Goal: Transaction & Acquisition: Purchase product/service

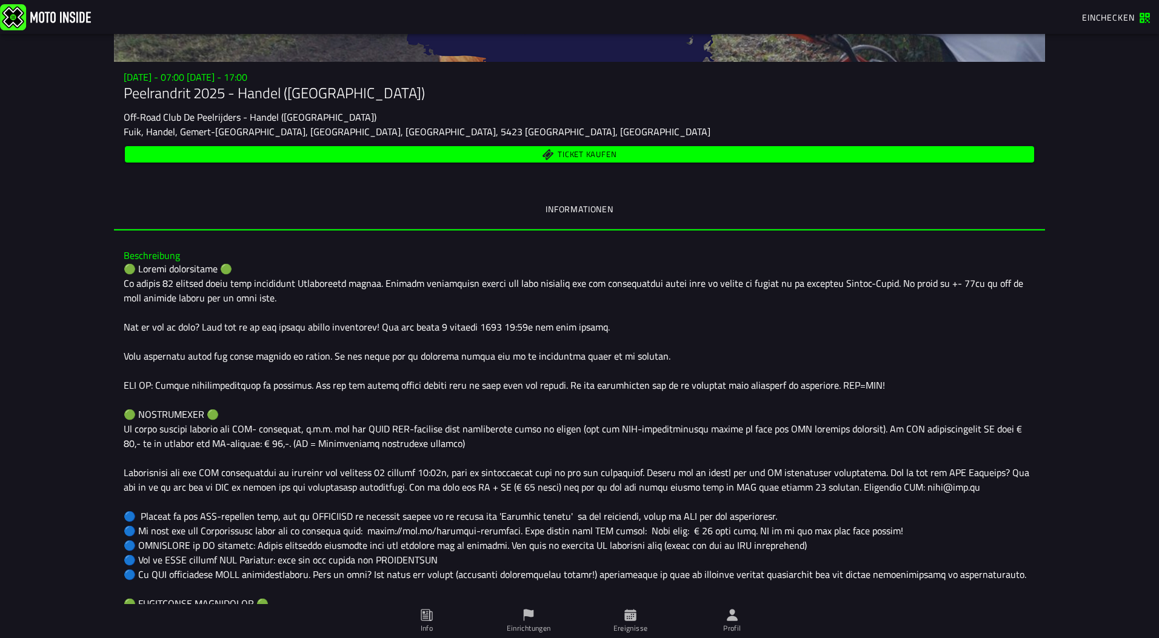
scroll to position [39, 0]
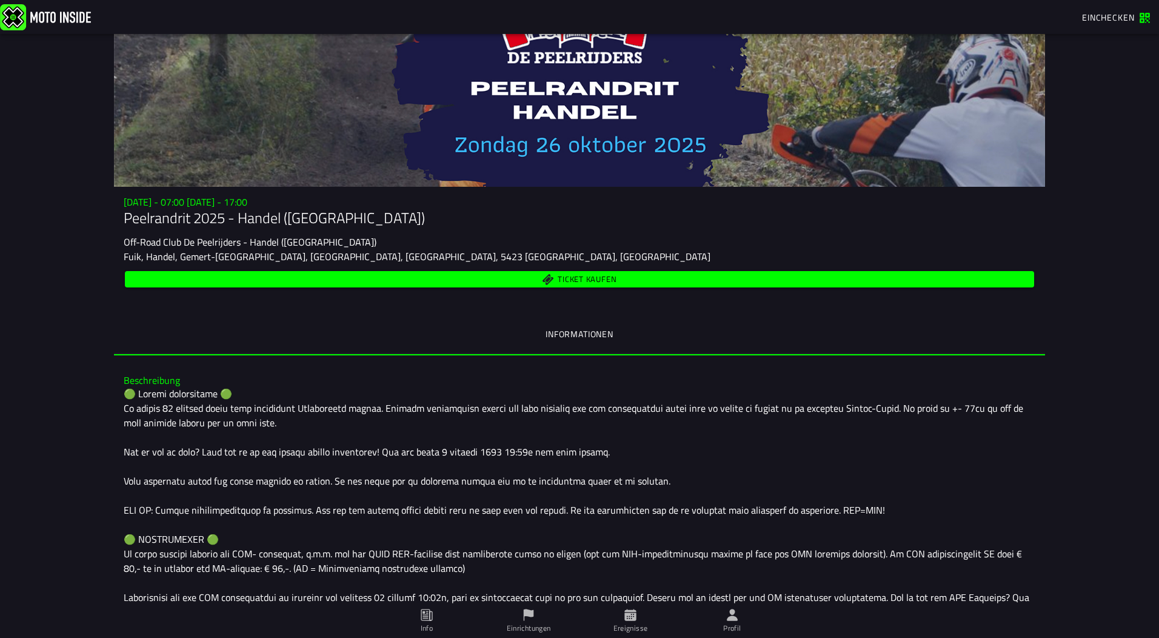
click at [580, 278] on span "Ticket kaufen" at bounding box center [587, 279] width 59 height 8
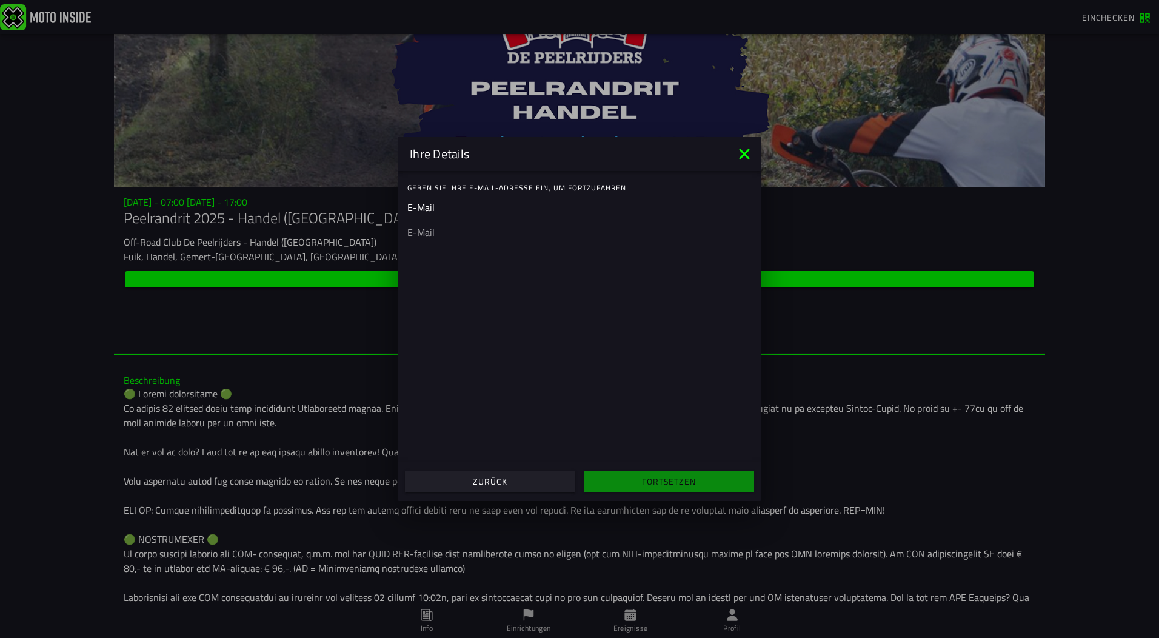
click at [459, 205] on ion-input "E-Mail" at bounding box center [579, 224] width 344 height 49
click at [444, 237] on input "email" at bounding box center [579, 232] width 344 height 15
type input "markus.hirrig@googlemail.com"
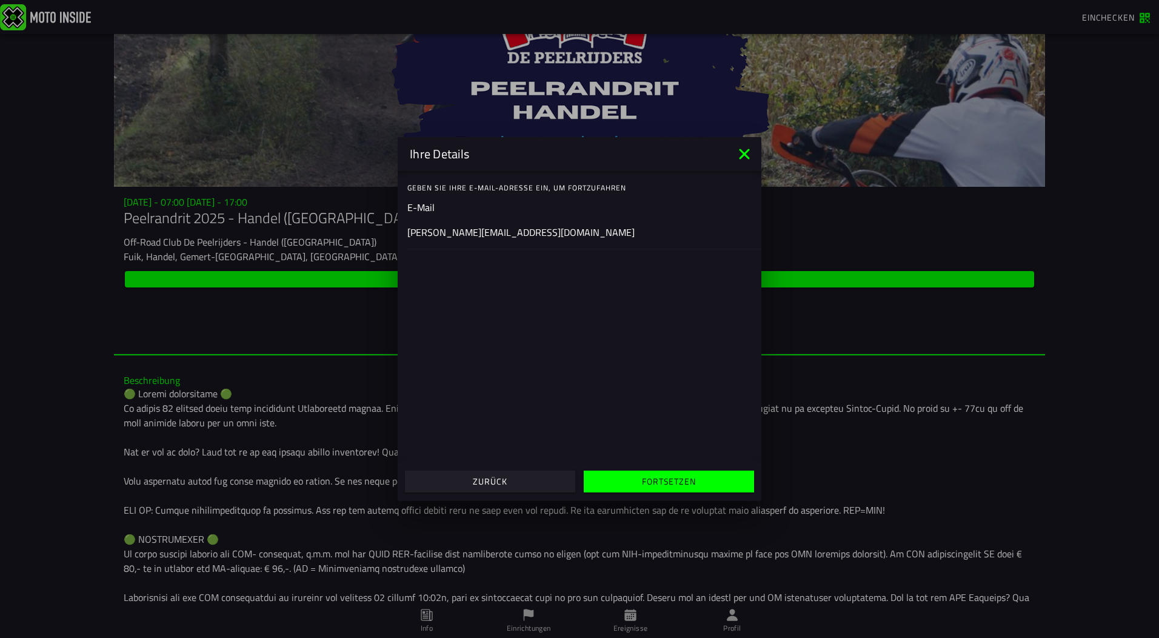
click at [0, 0] on slot "Fortsetzen" at bounding box center [0, 0] width 0 height 0
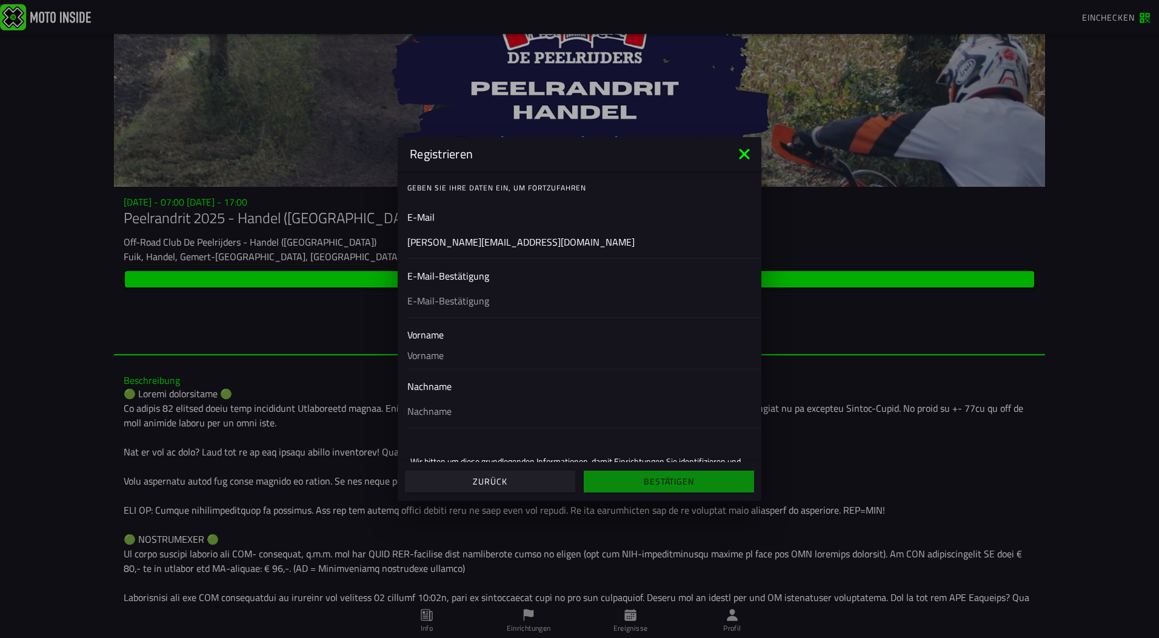
click at [467, 300] on input "text" at bounding box center [579, 300] width 344 height 15
type input "markus.hirrig@googlemail.com"
type input "Markus"
type input "Hirrig"
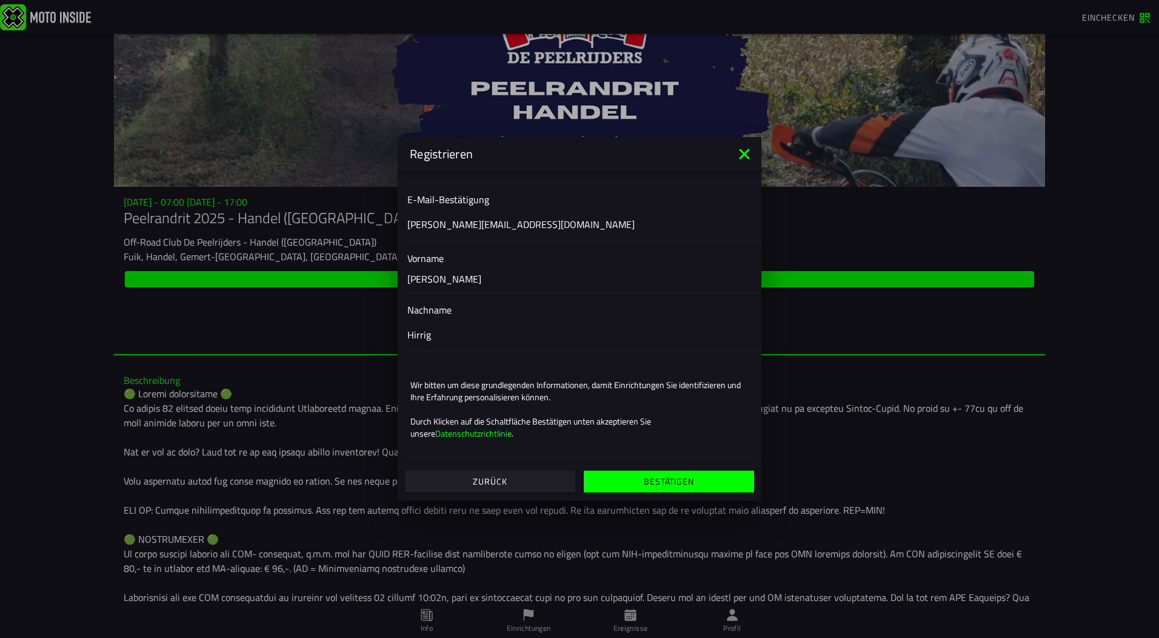
scroll to position [77, 0]
click at [0, 0] on slot "Bestätigen" at bounding box center [0, 0] width 0 height 0
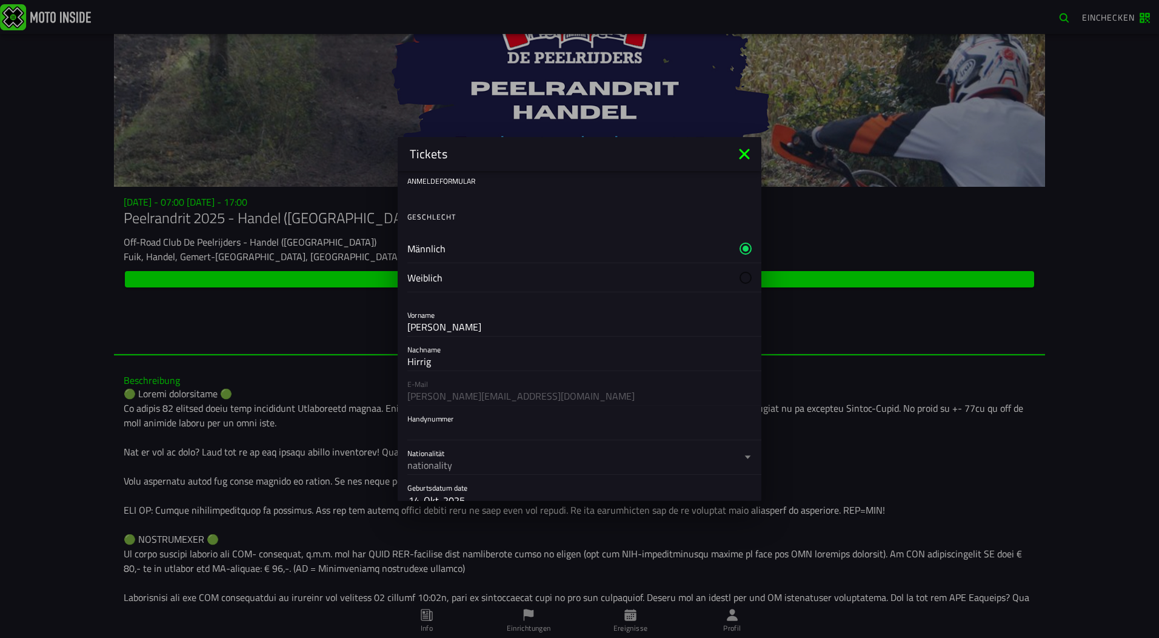
click at [457, 251] on label "Männlich" at bounding box center [579, 248] width 344 height 28
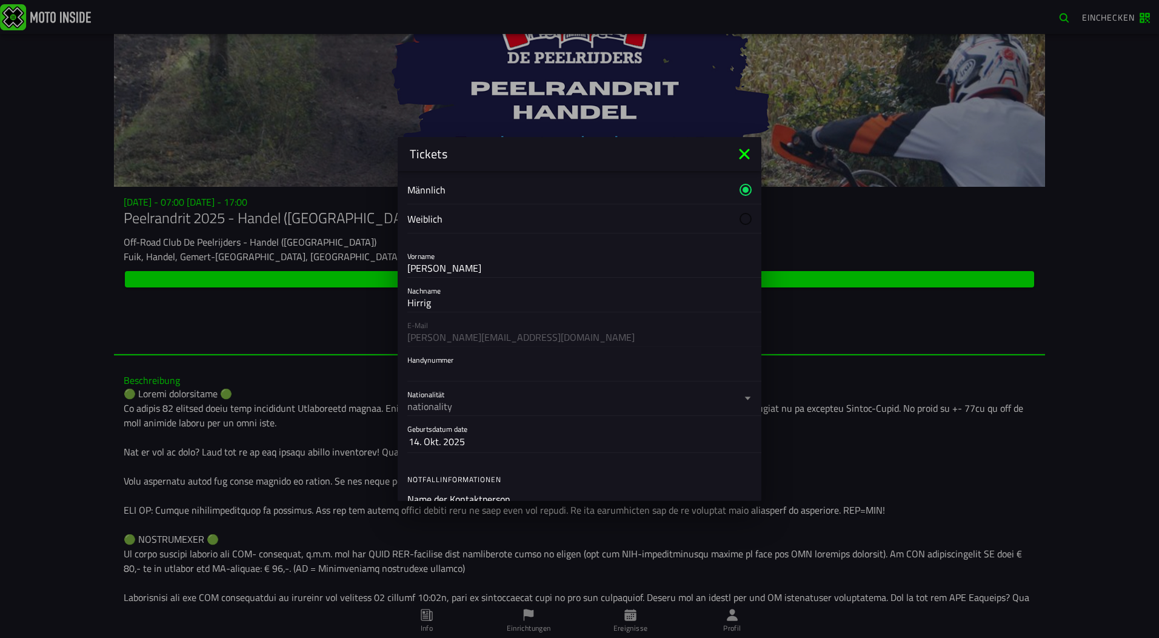
scroll to position [121, 0]
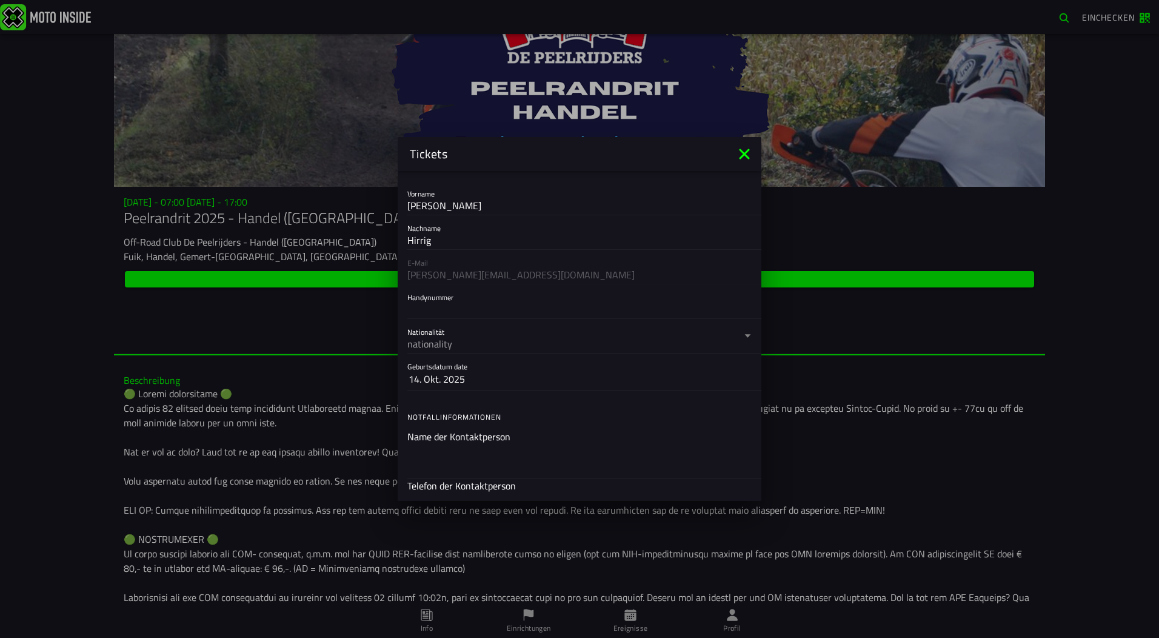
click at [436, 313] on input "Handynummer" at bounding box center [579, 309] width 344 height 15
type input "+491721765626"
click at [443, 346] on div "nationality" at bounding box center [574, 343] width 334 height 15
click at [443, 346] on button "Nationalität nationality" at bounding box center [579, 336] width 344 height 34
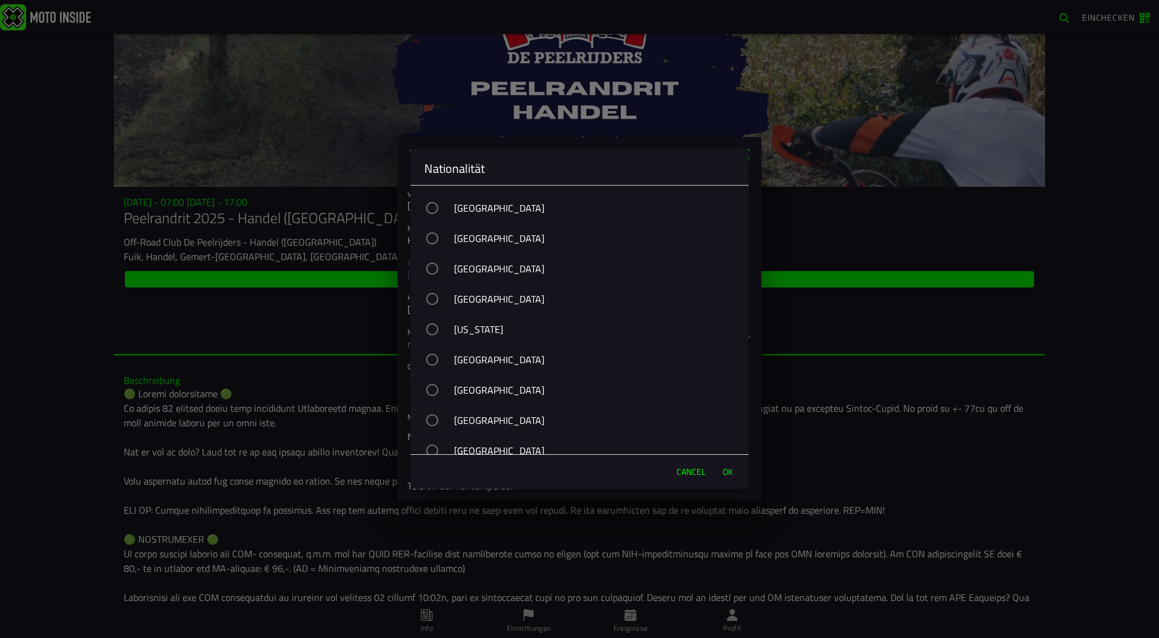
scroll to position [2425, 0]
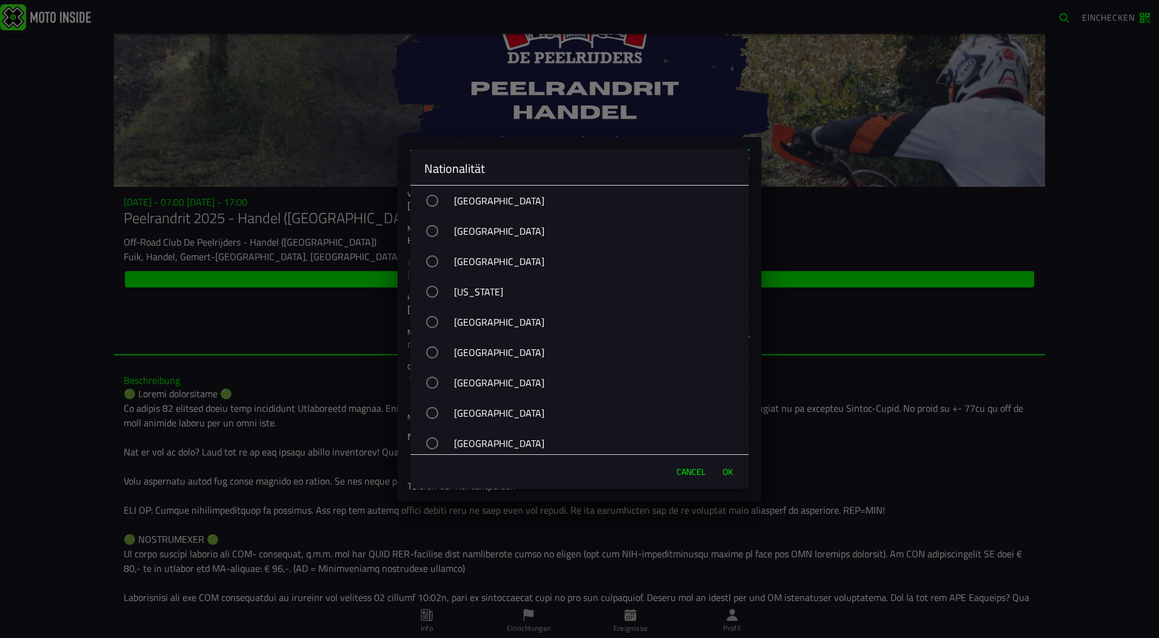
click at [438, 321] on div "button" at bounding box center [432, 322] width 12 height 12
click at [723, 471] on span "OK" at bounding box center [728, 472] width 10 height 12
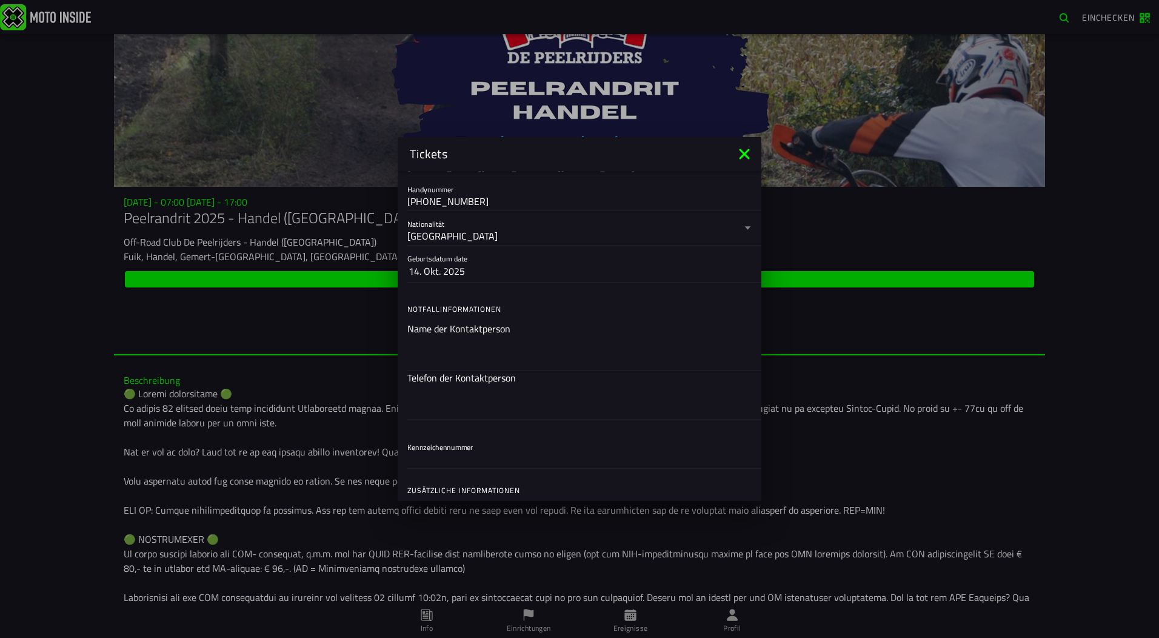
scroll to position [243, 0]
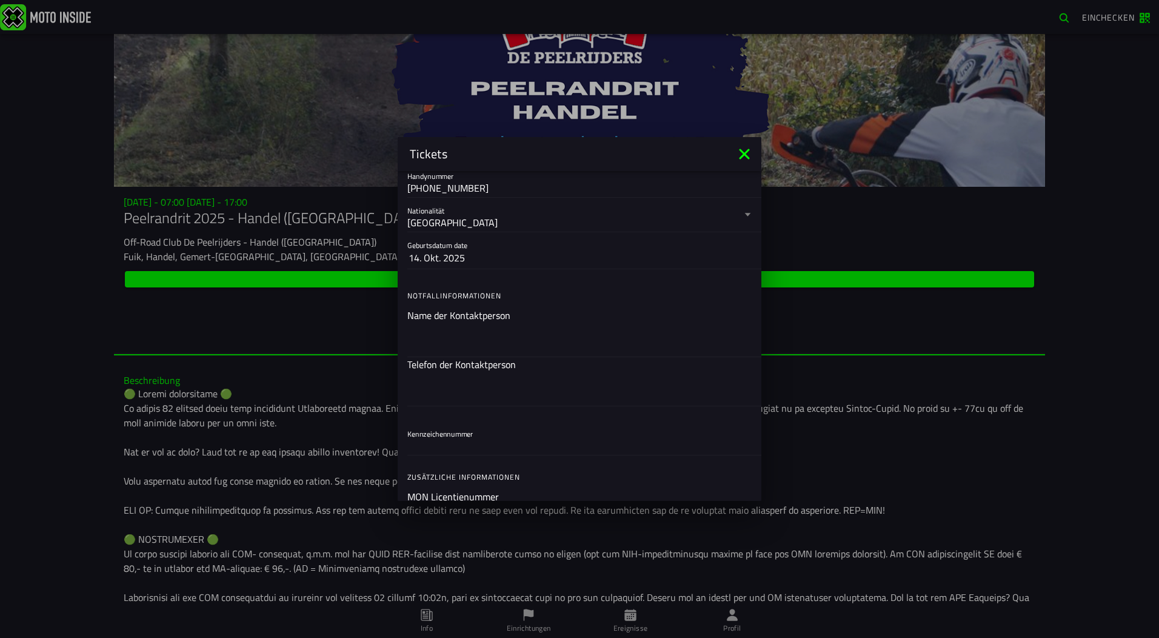
click at [0, 0] on slot "14. Okt. 2025" at bounding box center [0, 0] width 0 height 0
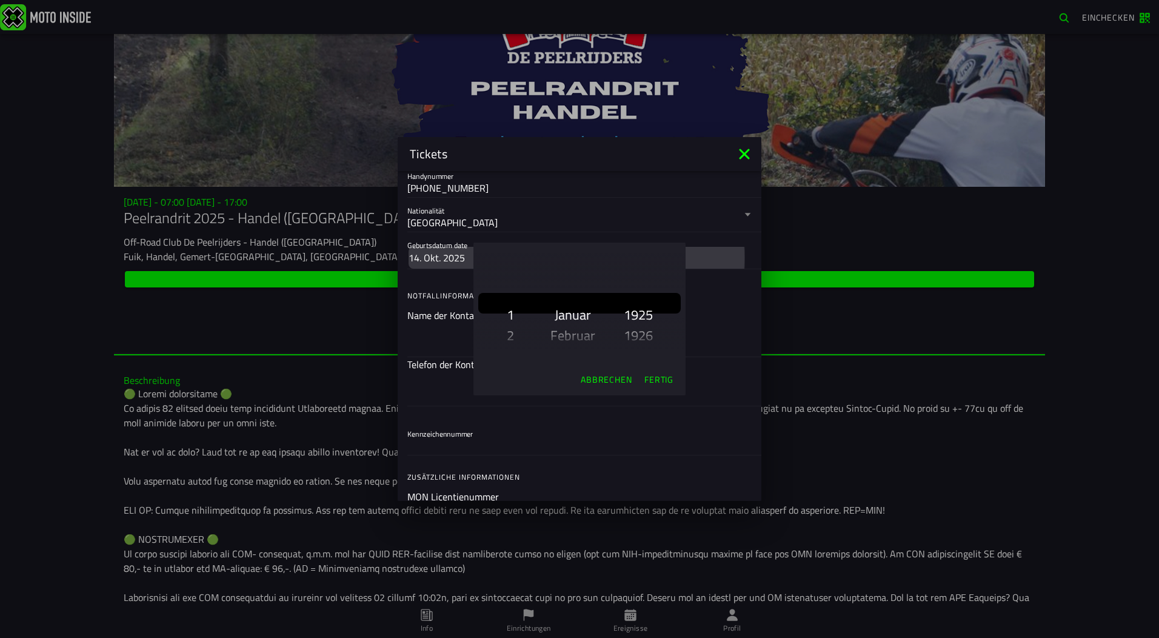
scroll to position [2073, 0]
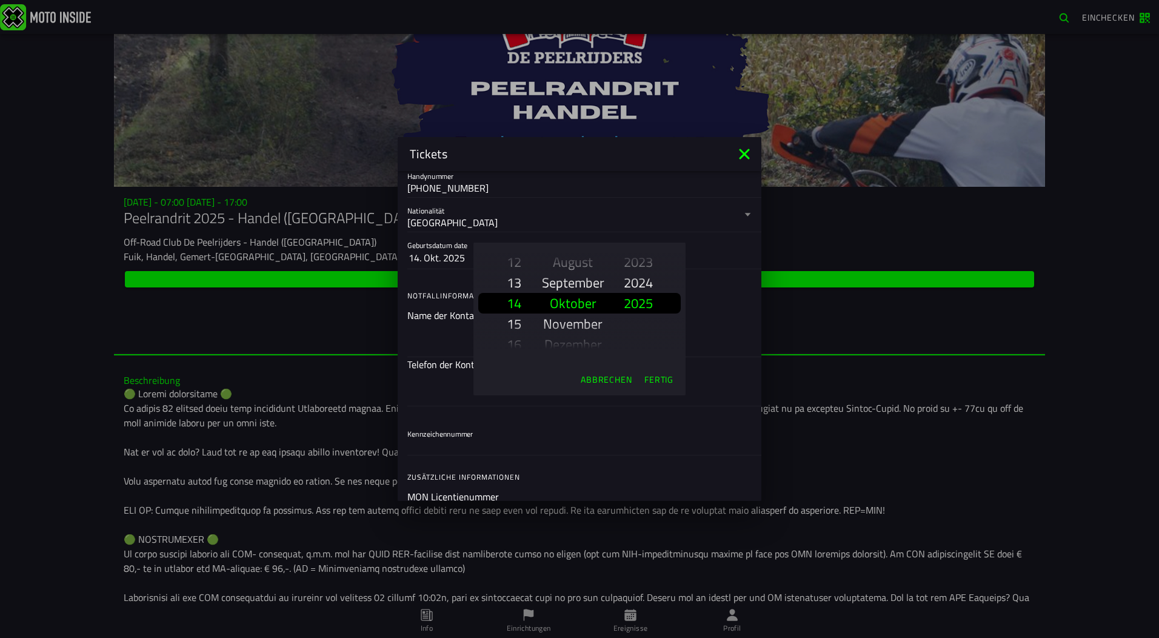
drag, startPoint x: 648, startPoint y: 343, endPoint x: 648, endPoint y: 467, distance: 124.9
click at [648, 467] on ion-modal "Abbrechen Fertig" at bounding box center [579, 319] width 1159 height 638
click at [0, 0] on slot "1993" at bounding box center [0, 0] width 0 height 0
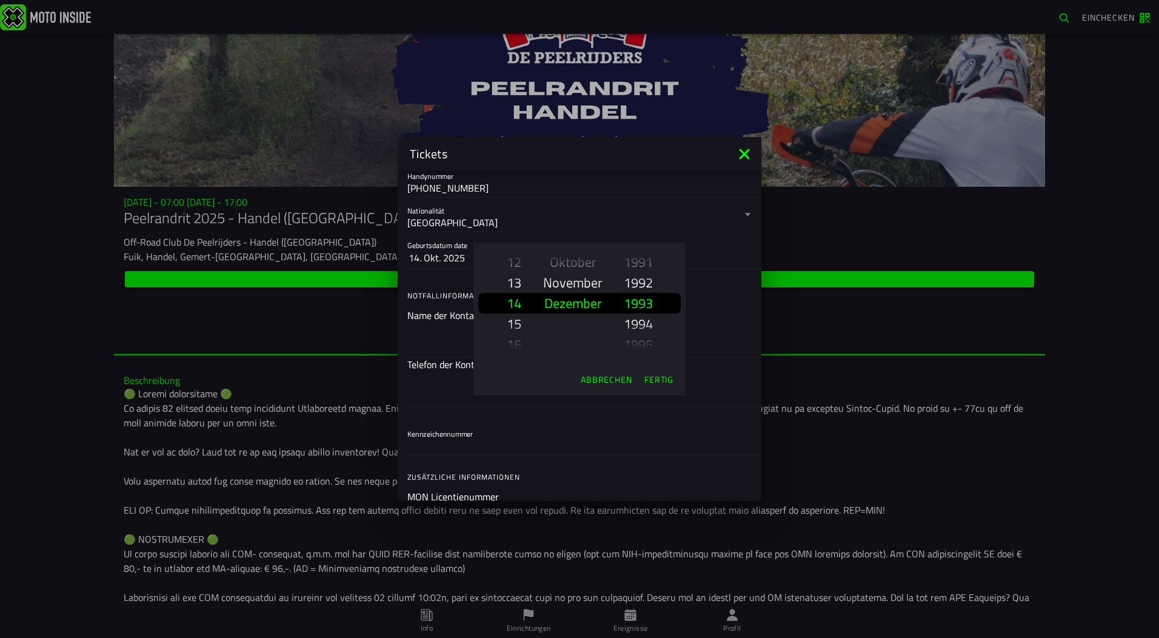
click at [0, 0] on slot "Dezember" at bounding box center [0, 0] width 0 height 0
click at [0, 0] on slot "22" at bounding box center [0, 0] width 0 height 0
click at [0, 0] on slot "Fertig" at bounding box center [0, 0] width 0 height 0
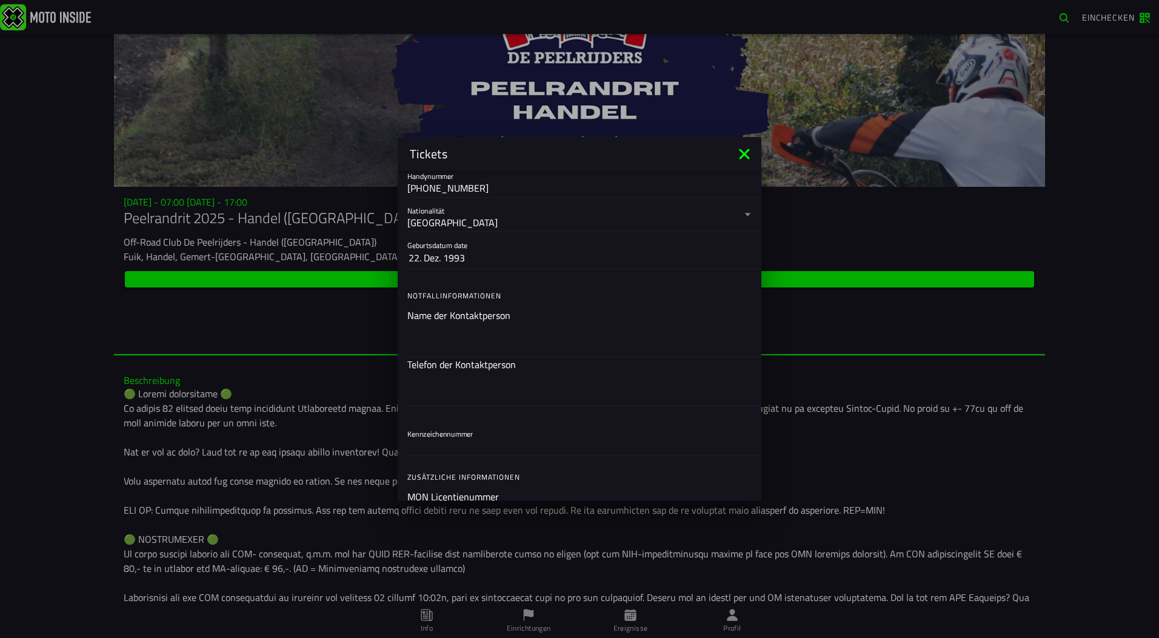
click at [0, 0] on ion-input "Name der Kontaktperson" at bounding box center [0, 0] width 0 height 0
click at [0, 0] on input "text" at bounding box center [0, 0] width 0 height 0
type input "Christina Freese"
click at [429, 396] on input "text" at bounding box center [579, 389] width 344 height 15
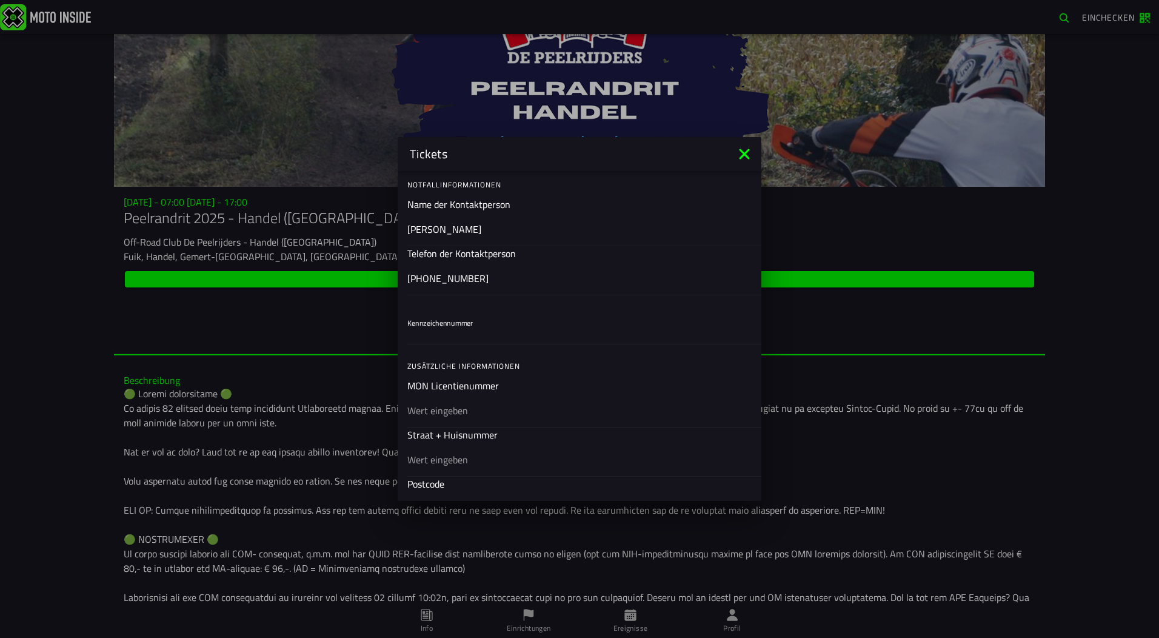
scroll to position [364, 0]
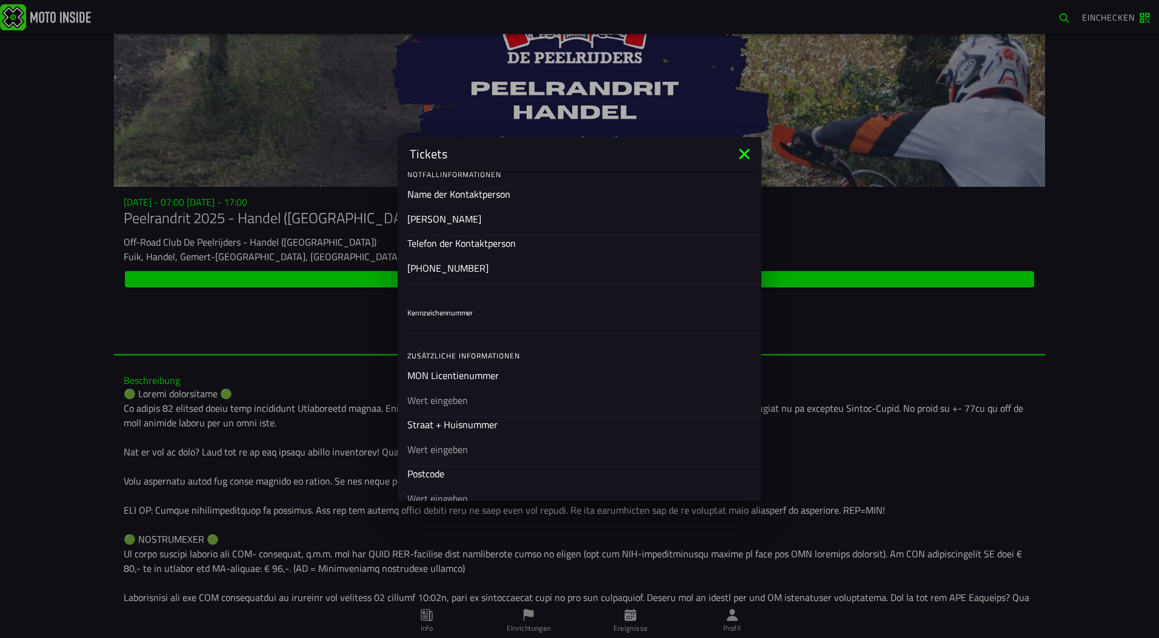
type input "+4915773590249"
click at [450, 326] on input "Kennzeichennummer" at bounding box center [579, 324] width 344 height 15
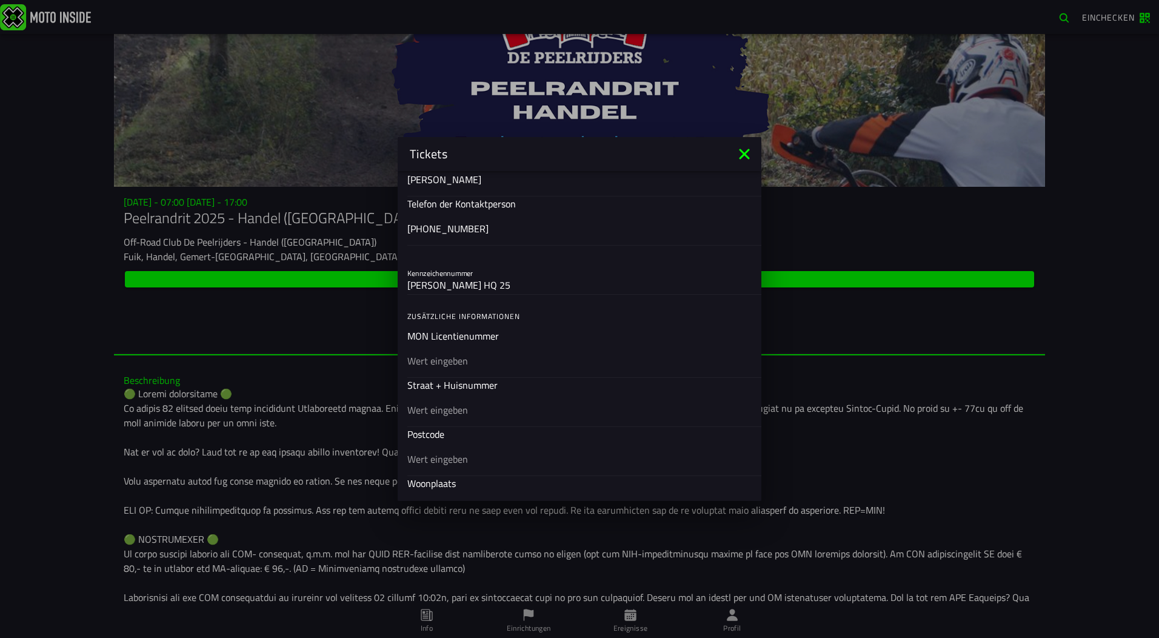
scroll to position [424, 0]
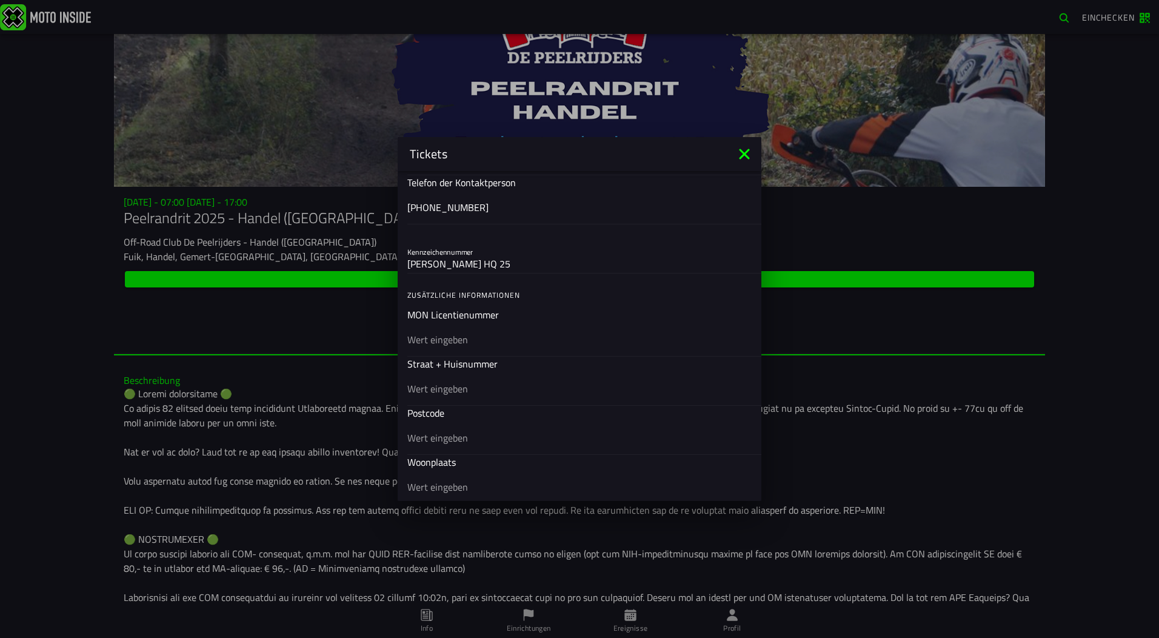
type input "COE HQ 25"
click at [459, 340] on input "text" at bounding box center [579, 339] width 344 height 15
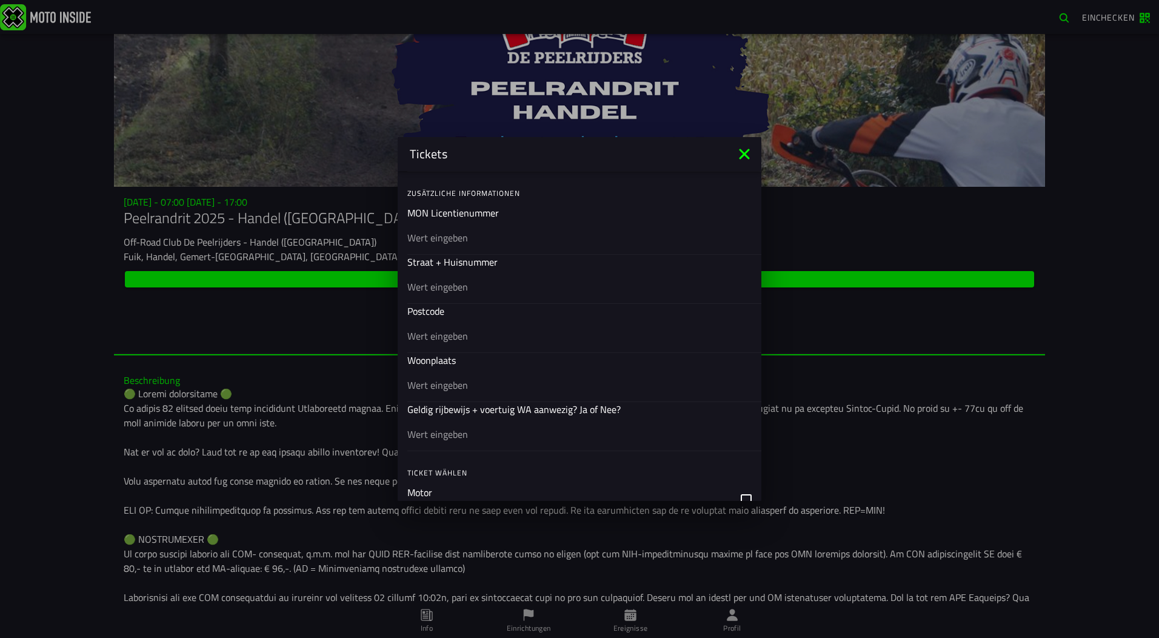
scroll to position [546, 0]
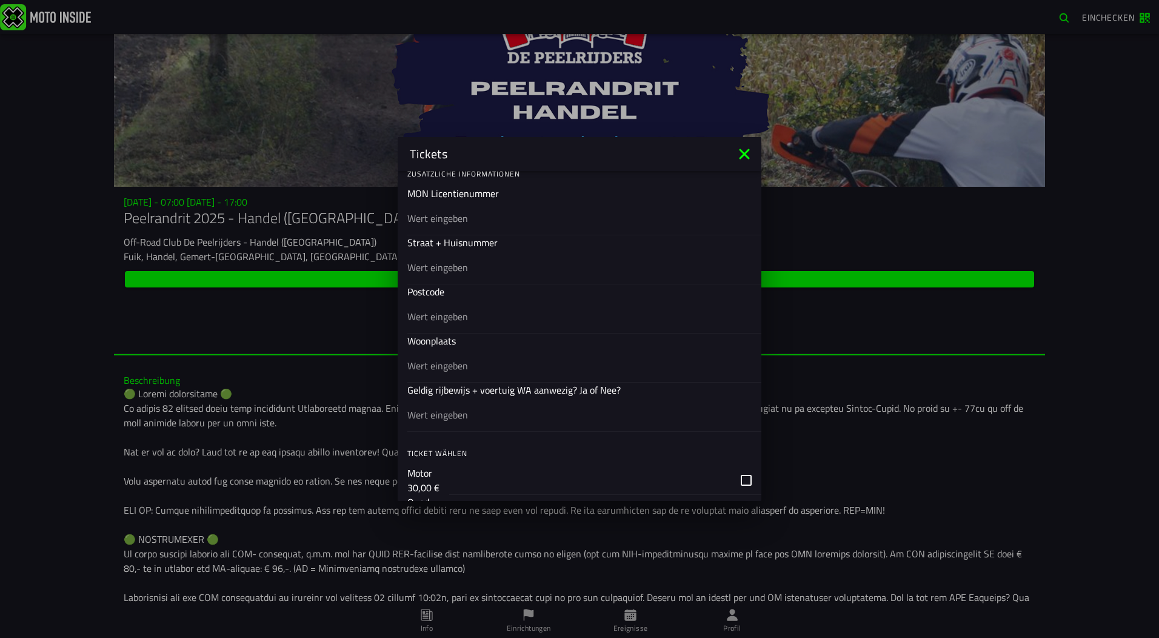
click at [449, 267] on input "text" at bounding box center [579, 267] width 344 height 15
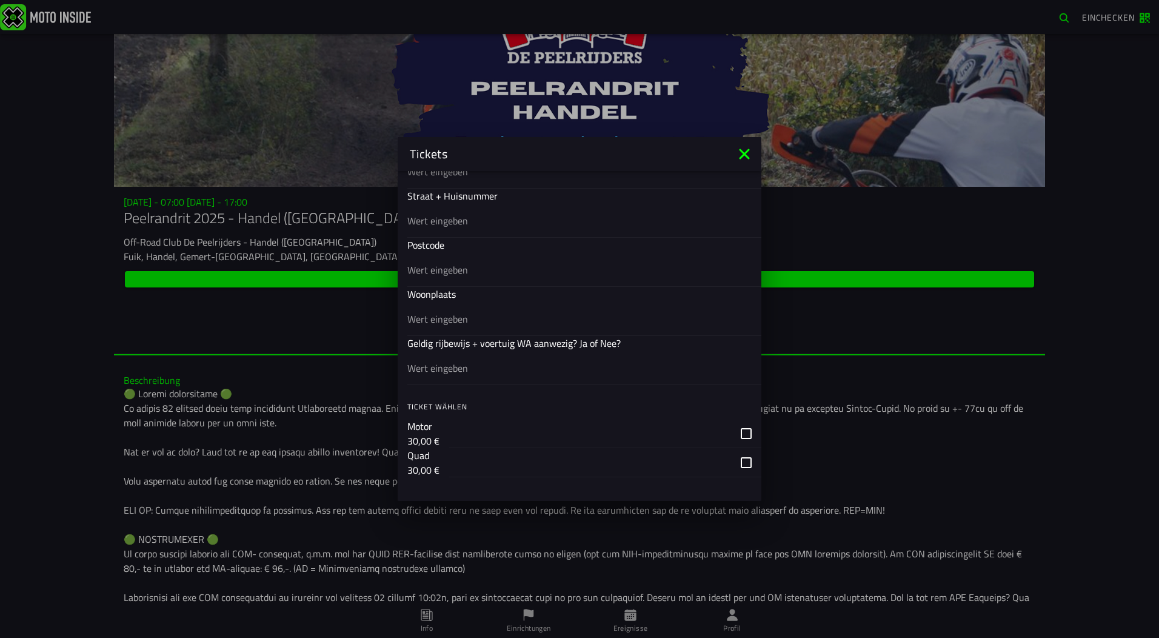
scroll to position [485, 0]
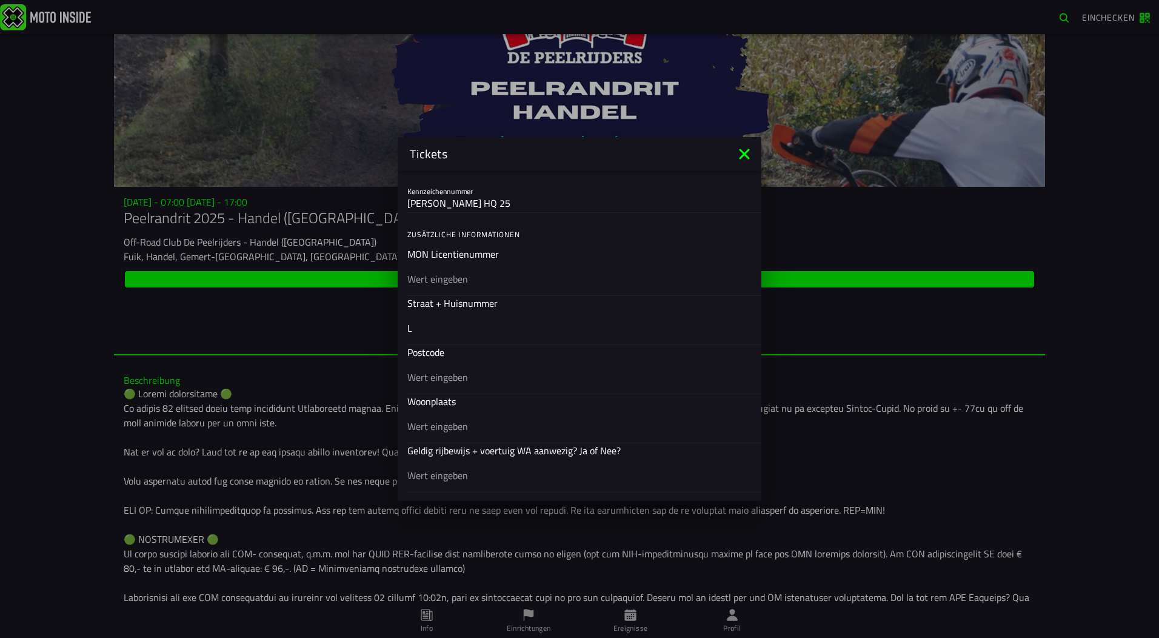
click at [432, 275] on input "text" at bounding box center [579, 279] width 344 height 15
click at [437, 324] on input "L" at bounding box center [579, 328] width 344 height 15
type input "Leopoldshoehe 11a"
click at [438, 380] on input "text" at bounding box center [579, 377] width 344 height 15
type input "48301"
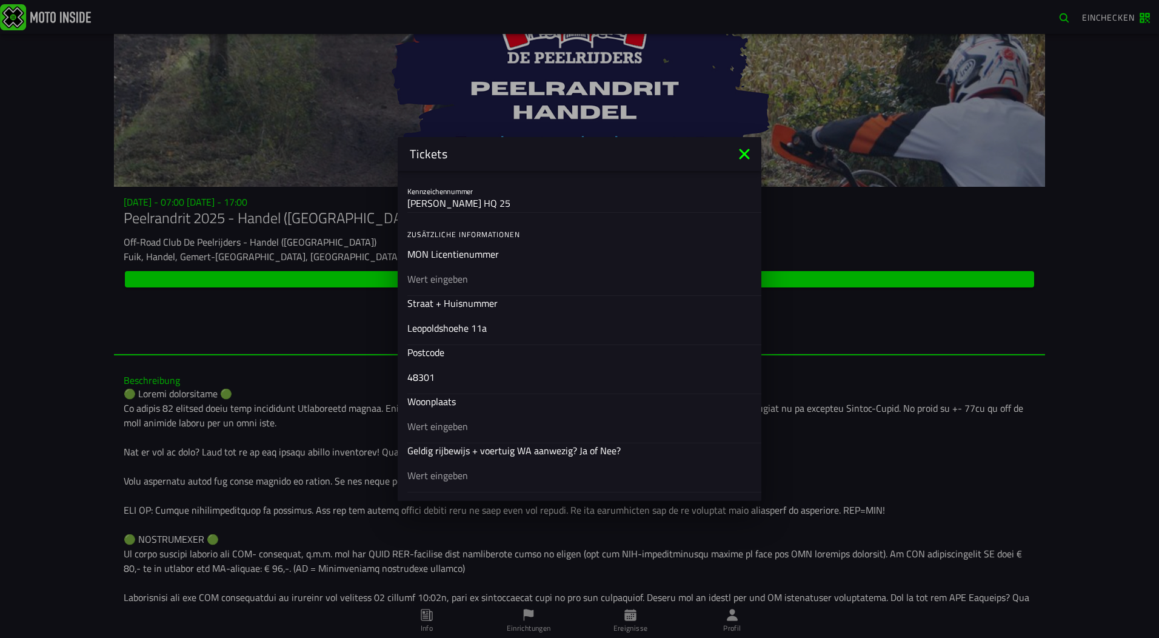
click at [450, 429] on input "text" at bounding box center [579, 426] width 344 height 15
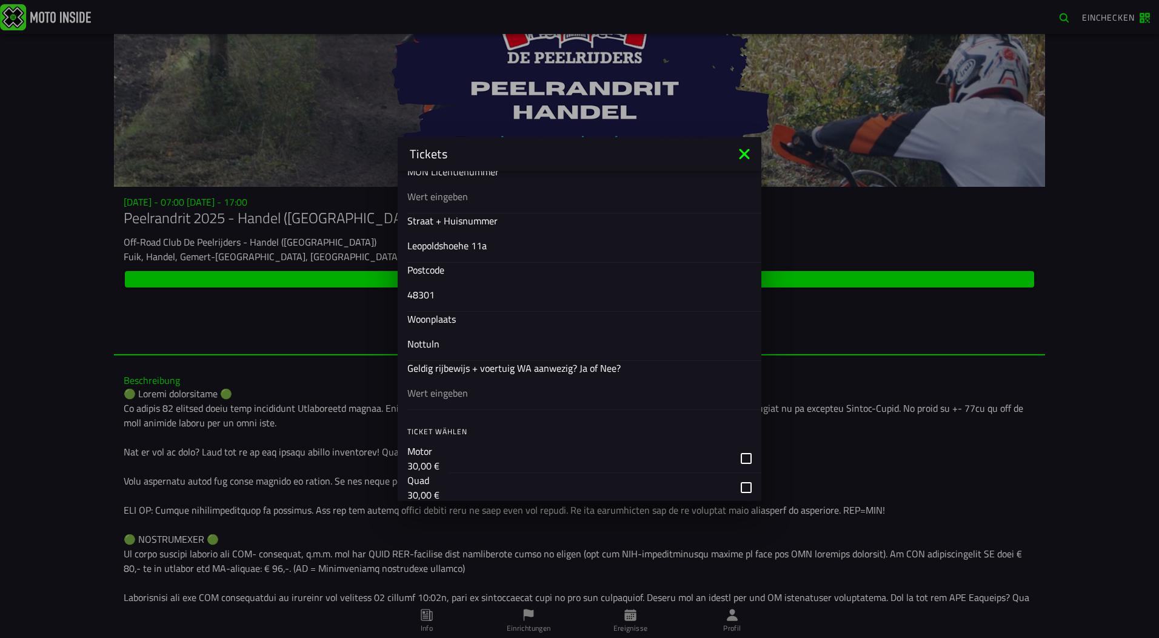
scroll to position [606, 0]
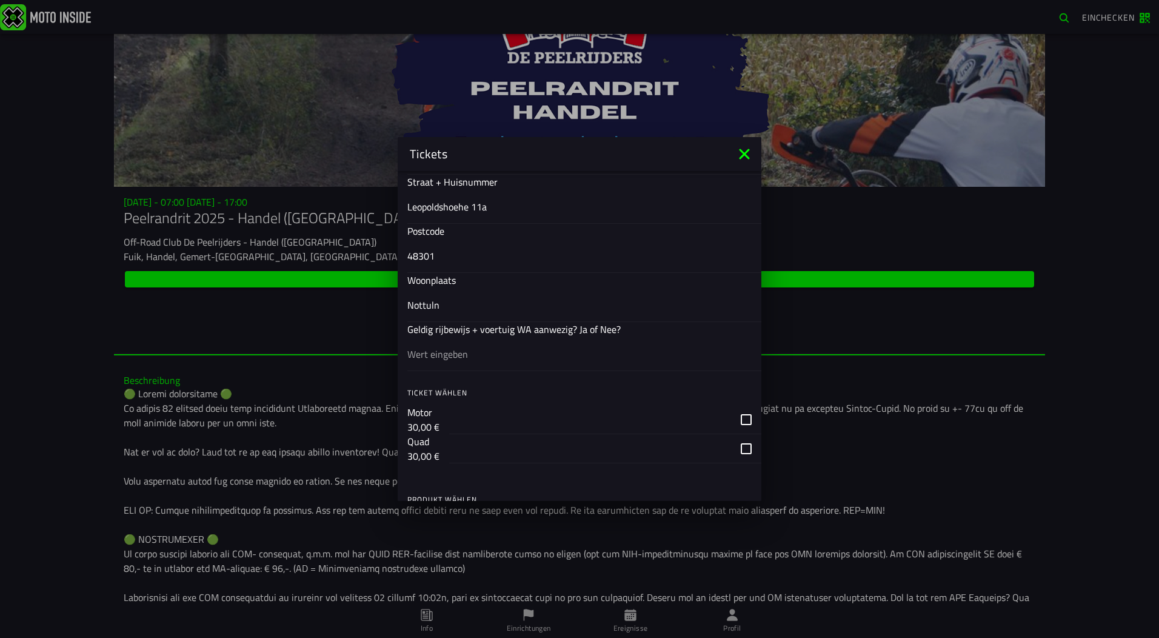
type input "Nottuln"
click at [507, 360] on input "text" at bounding box center [579, 354] width 344 height 15
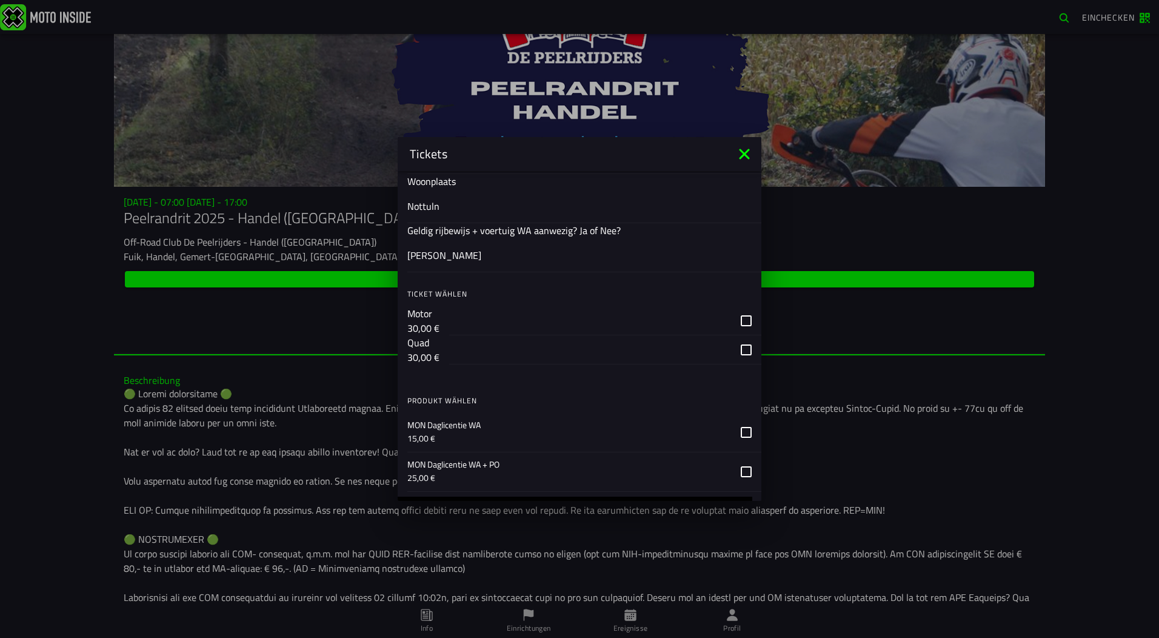
scroll to position [728, 0]
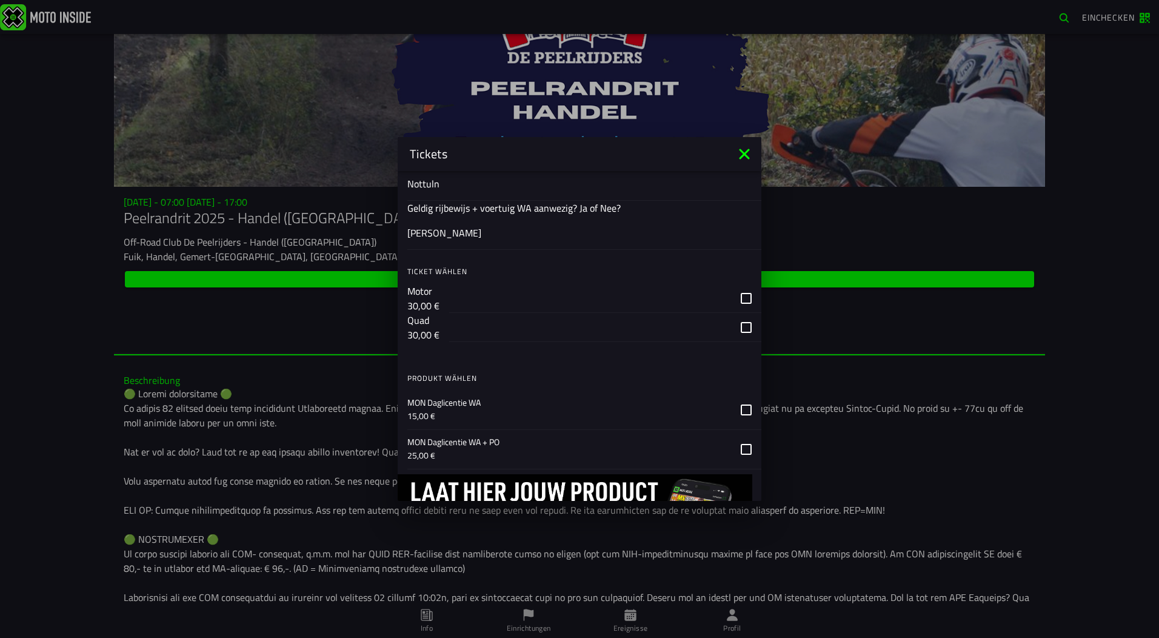
type input "Ja"
click at [740, 300] on div "button" at bounding box center [605, 298] width 312 height 29
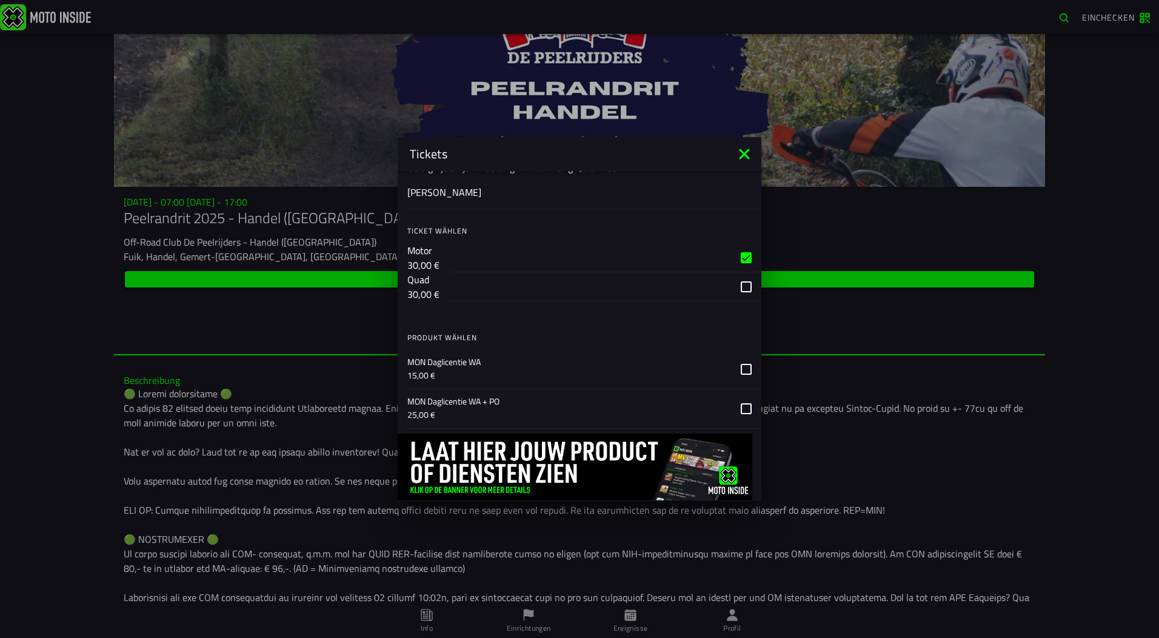
scroll to position [788, 0]
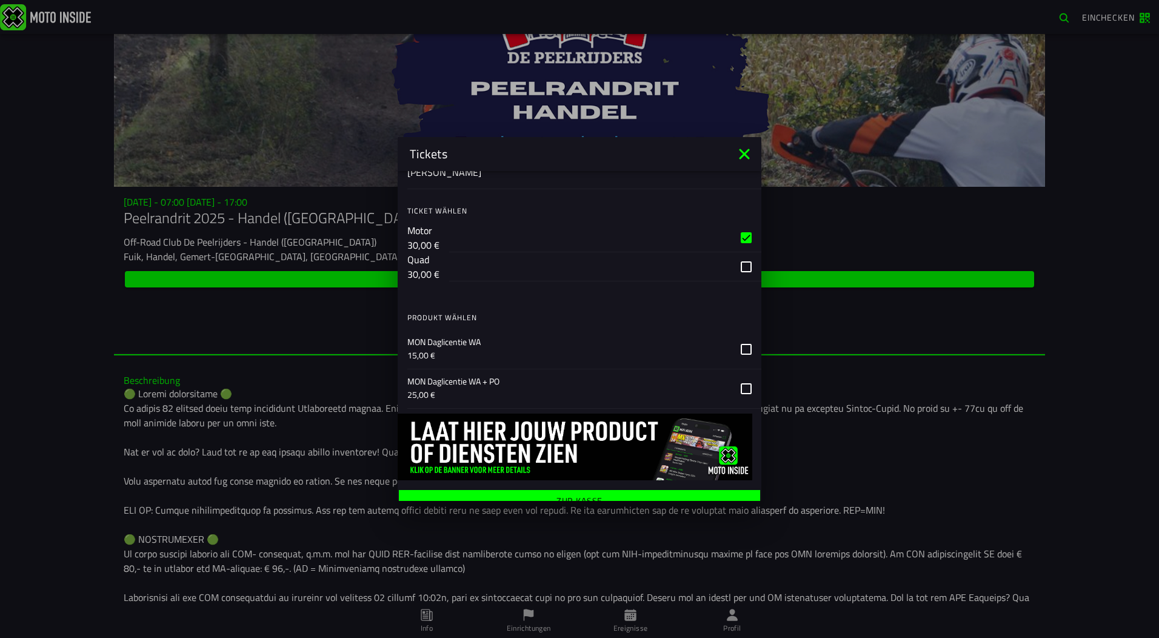
click at [741, 350] on icon at bounding box center [746, 349] width 11 height 11
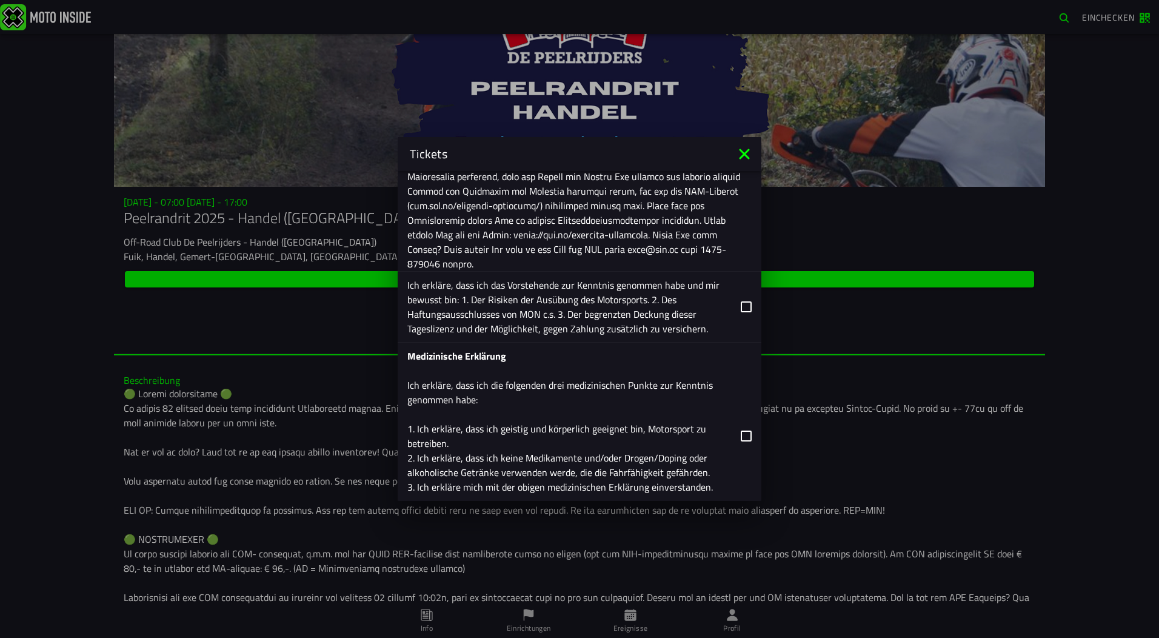
scroll to position [1394, 0]
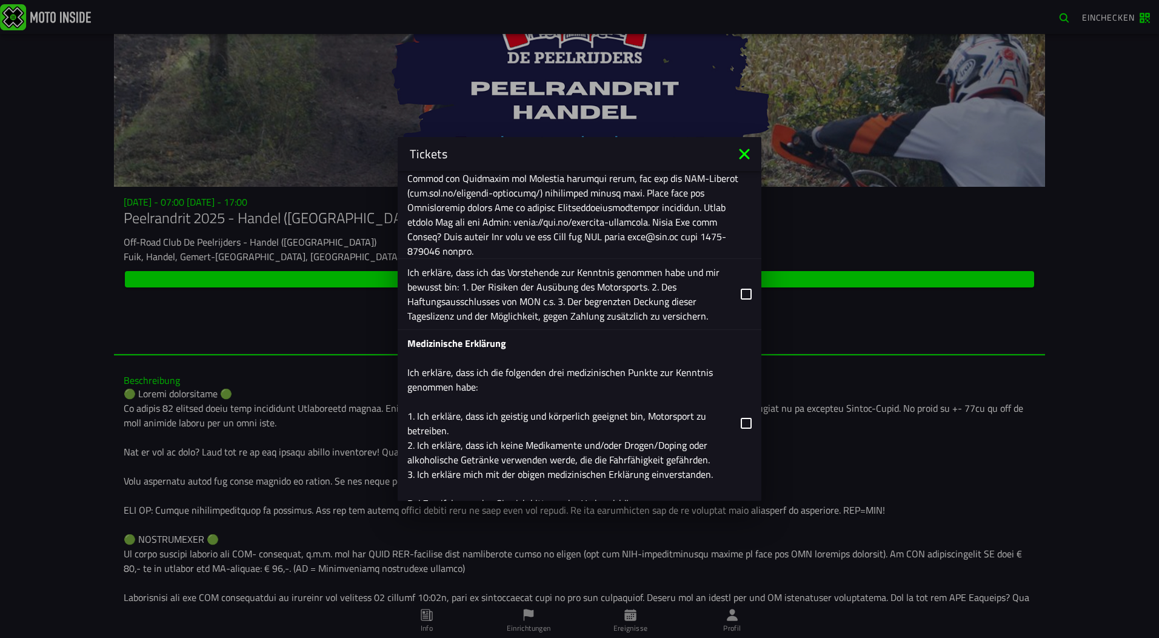
click at [741, 294] on icon at bounding box center [746, 294] width 11 height 11
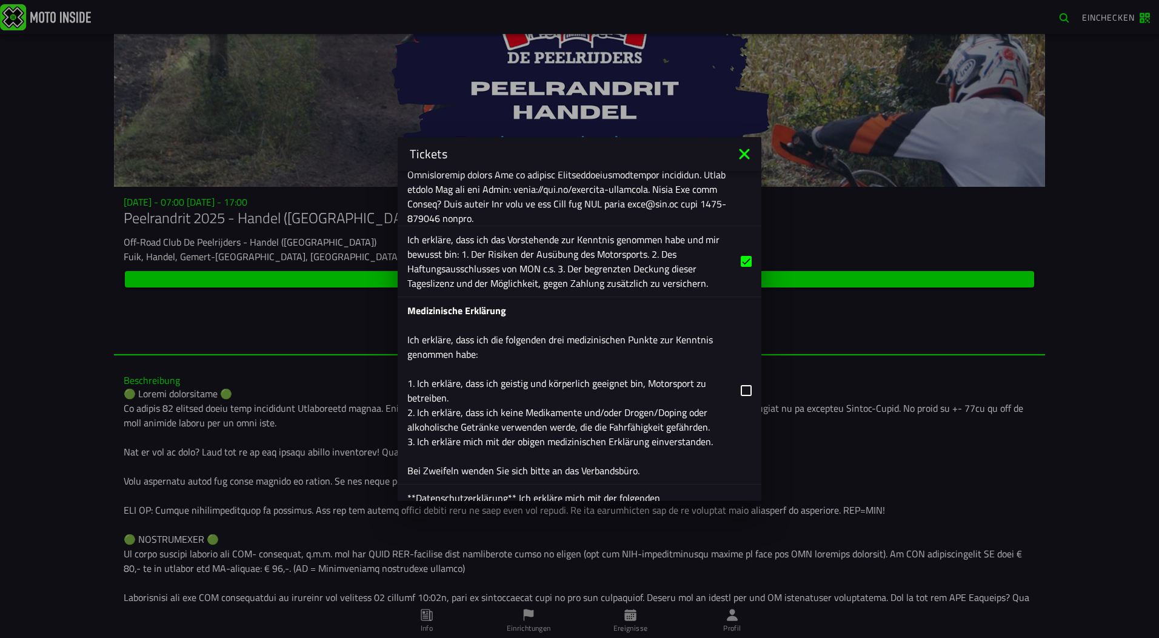
scroll to position [1455, 0]
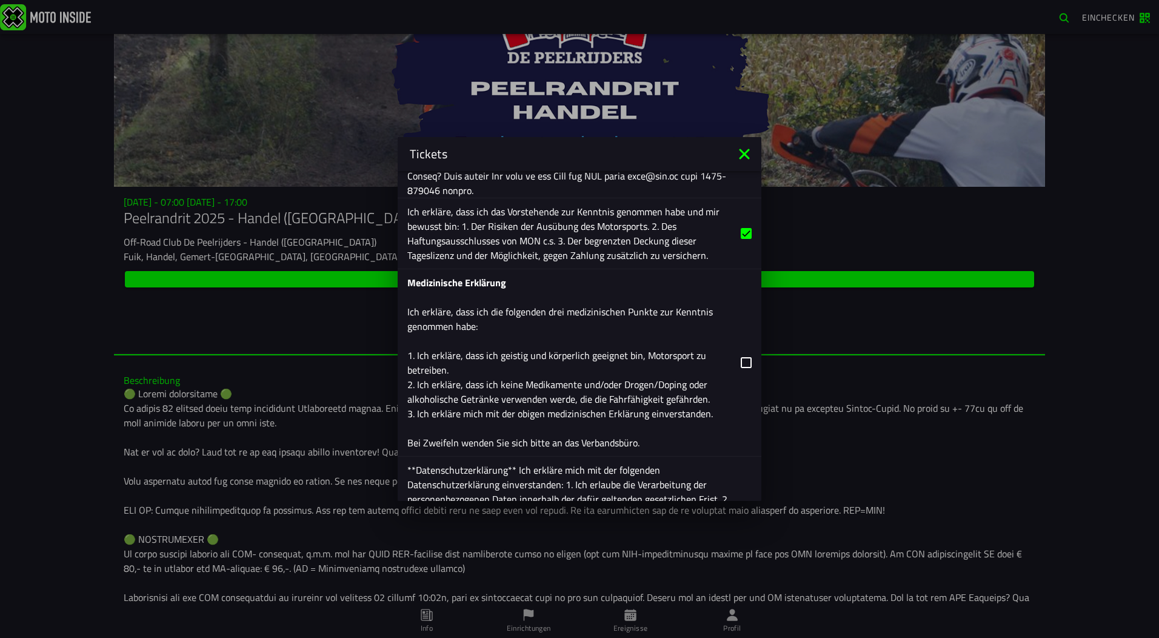
click at [741, 364] on icon at bounding box center [746, 362] width 11 height 11
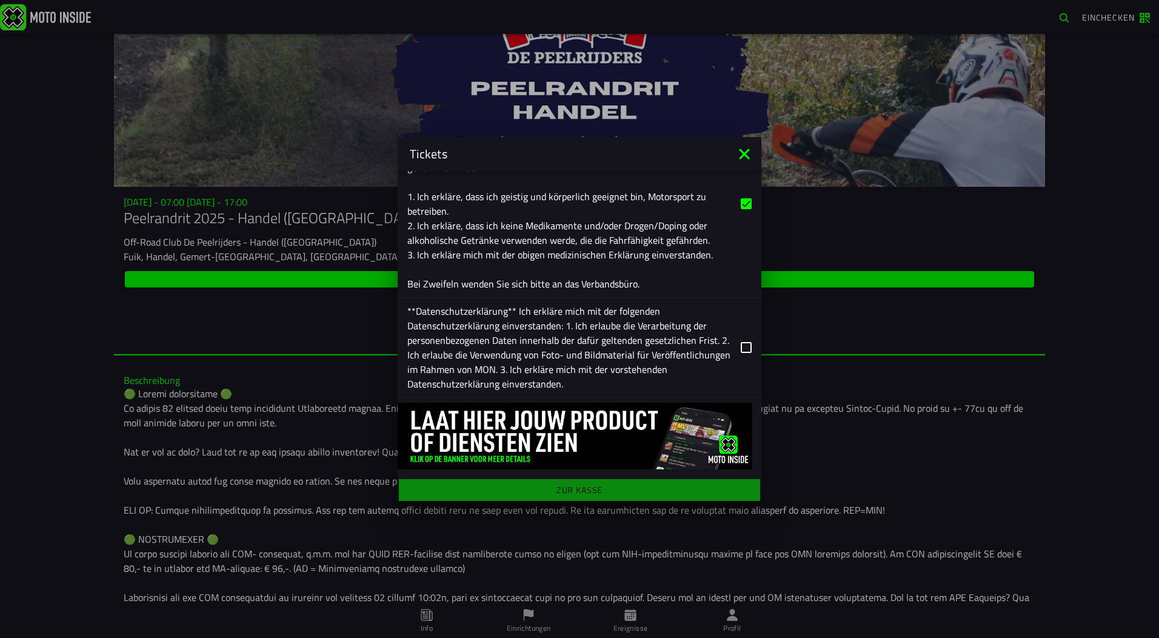
scroll to position [1616, 0]
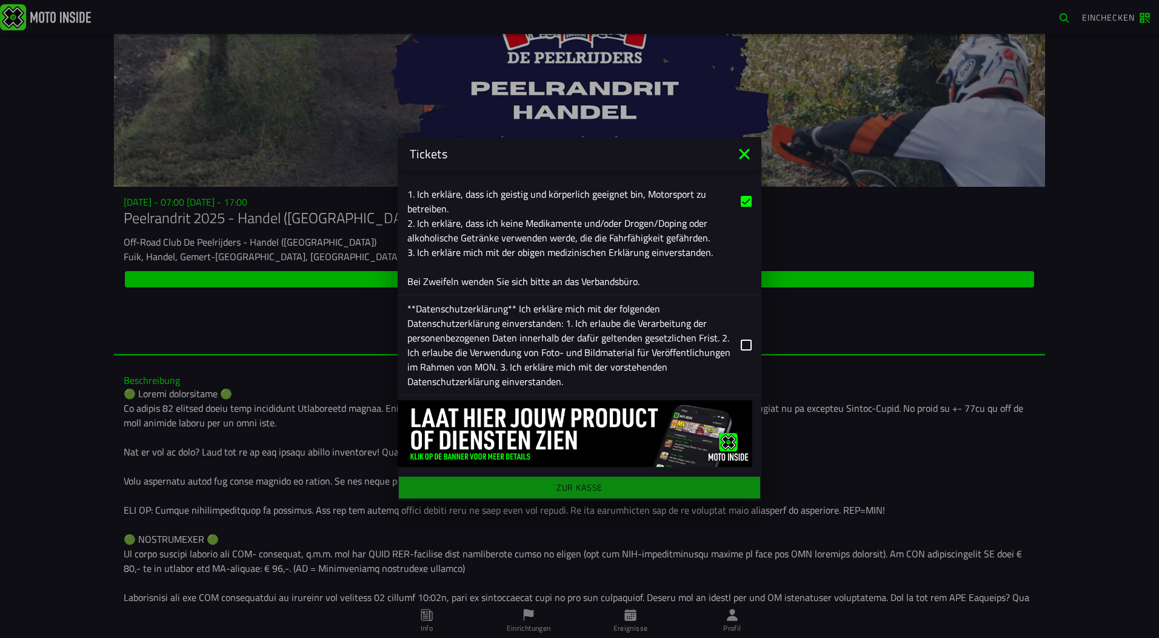
click at [741, 344] on icon at bounding box center [746, 345] width 11 height 11
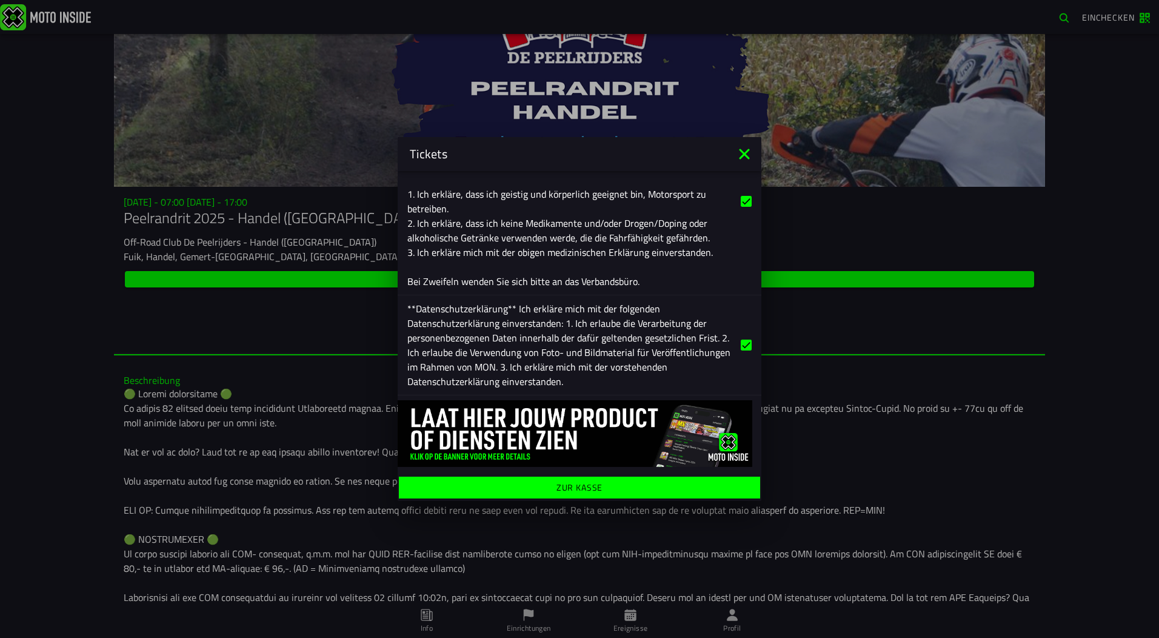
click at [593, 490] on ion-label "Zur Kasse" at bounding box center [580, 487] width 47 height 8
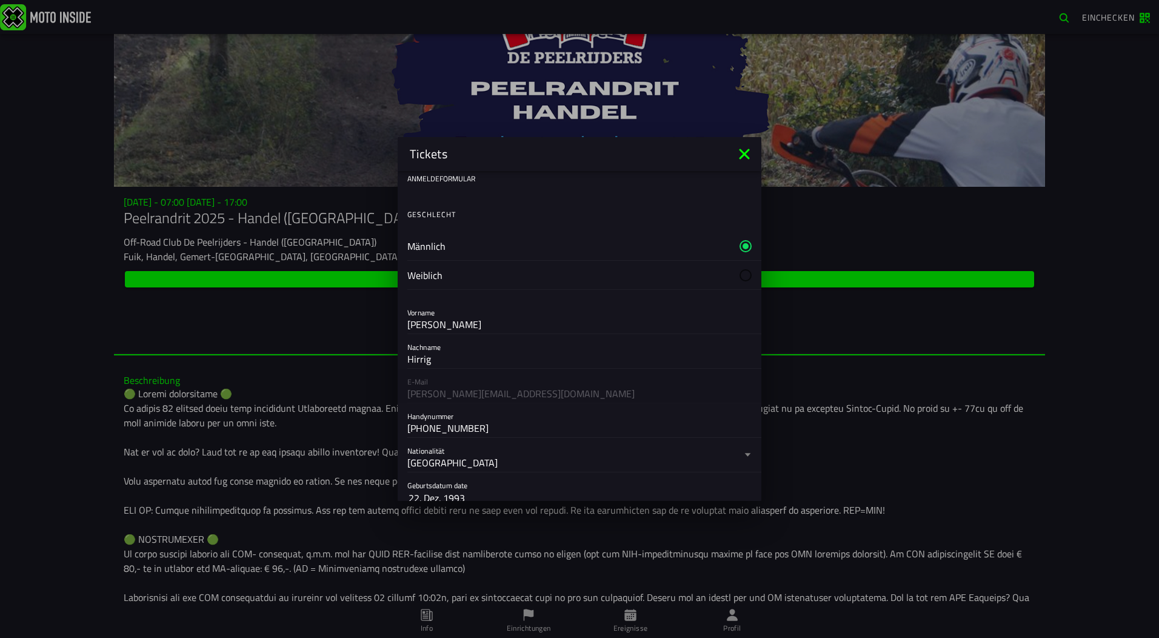
scroll to position [0, 0]
click at [743, 250] on div at bounding box center [746, 249] width 6 height 6
click at [740, 276] on div at bounding box center [746, 278] width 12 height 12
click at [740, 251] on div at bounding box center [746, 249] width 12 height 12
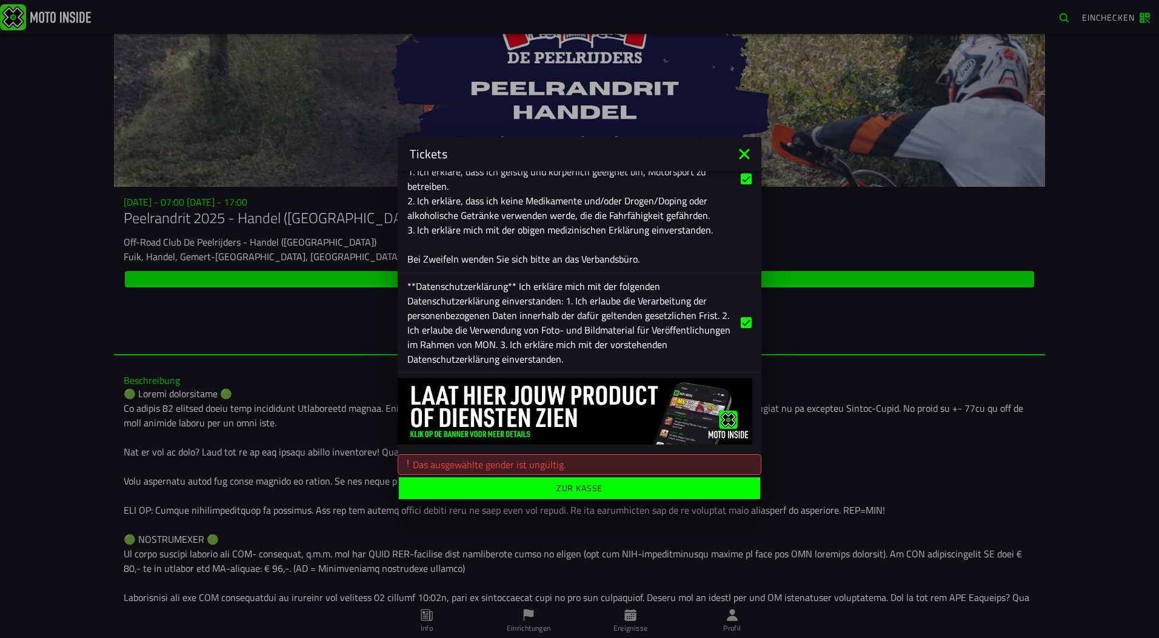
scroll to position [1639, 0]
click at [574, 489] on ion-label "Zur Kasse" at bounding box center [580, 487] width 47 height 8
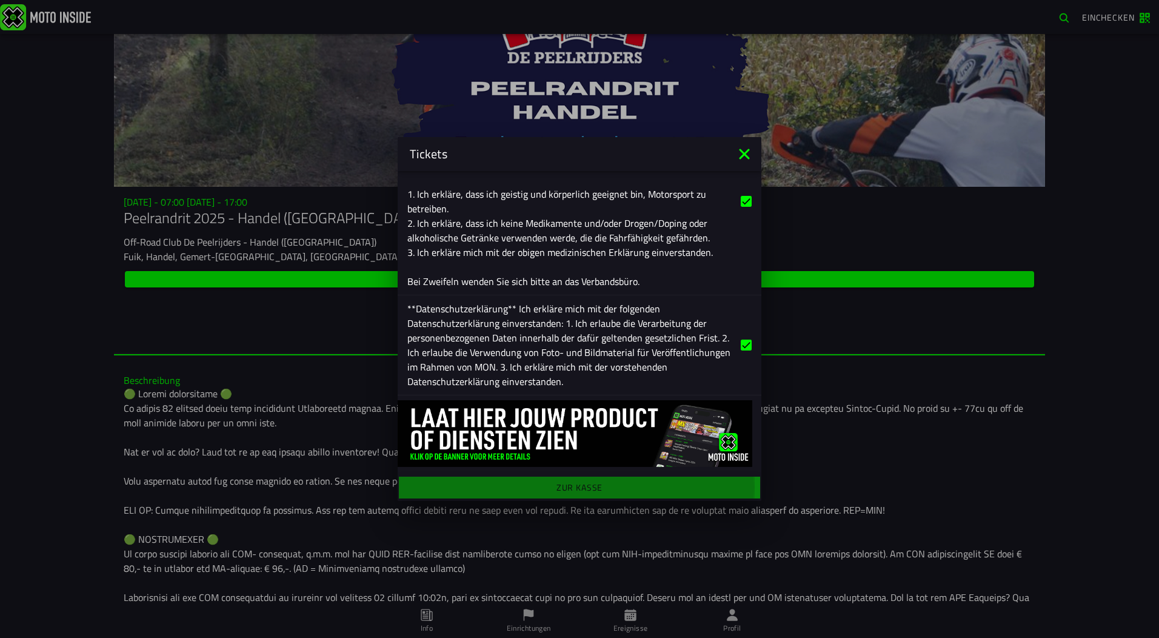
scroll to position [1616, 0]
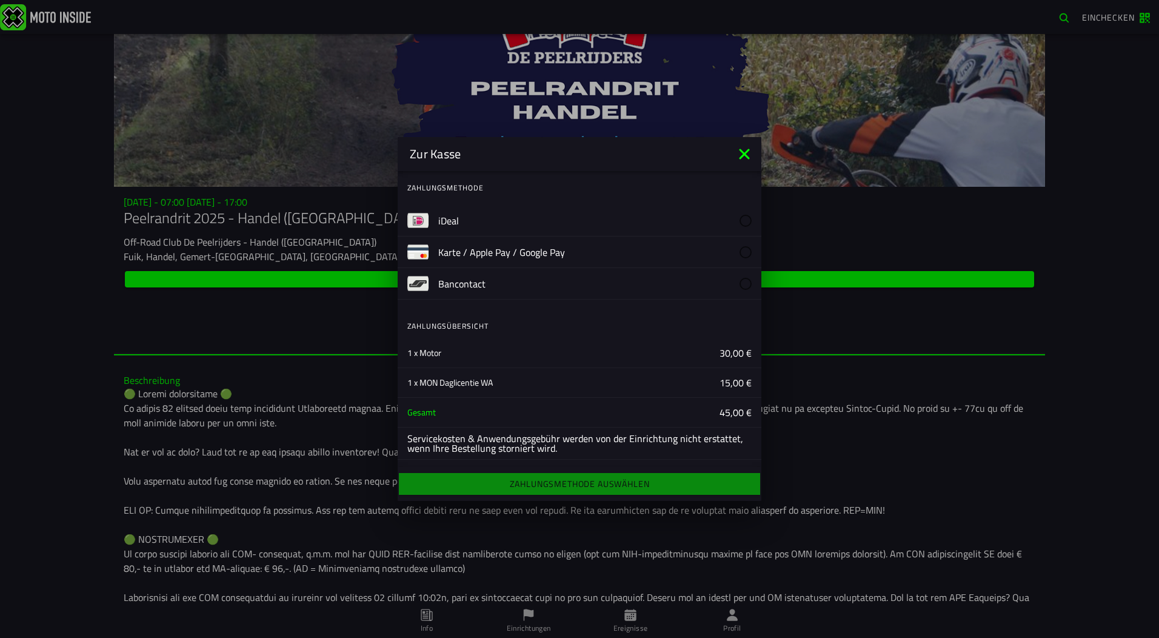
click at [0, 0] on slot "Karte / Apple Pay / Google Pay" at bounding box center [0, 0] width 0 height 0
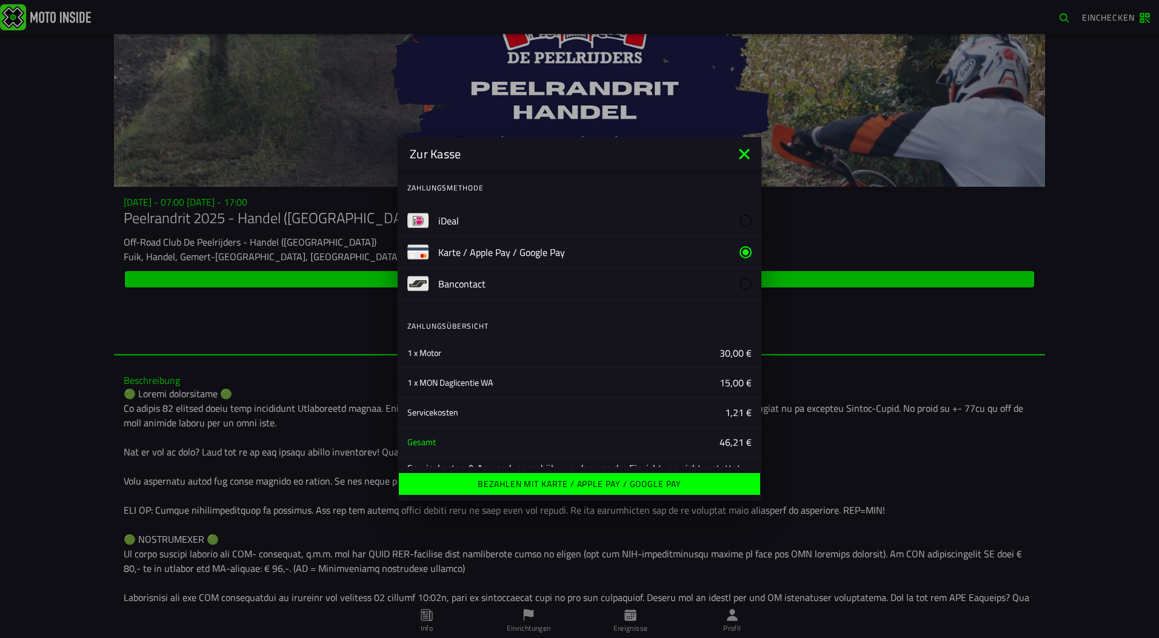
scroll to position [27, 0]
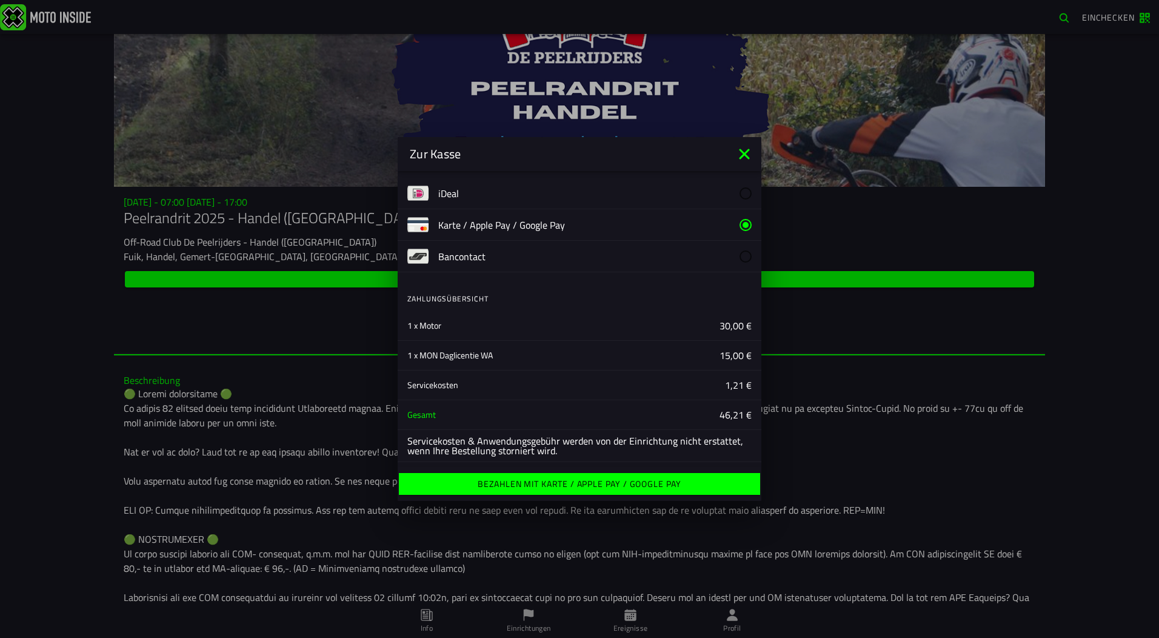
click at [589, 486] on ion-label "Bezahlen mit Karte / Apple Pay / Google Pay" at bounding box center [580, 484] width 204 height 8
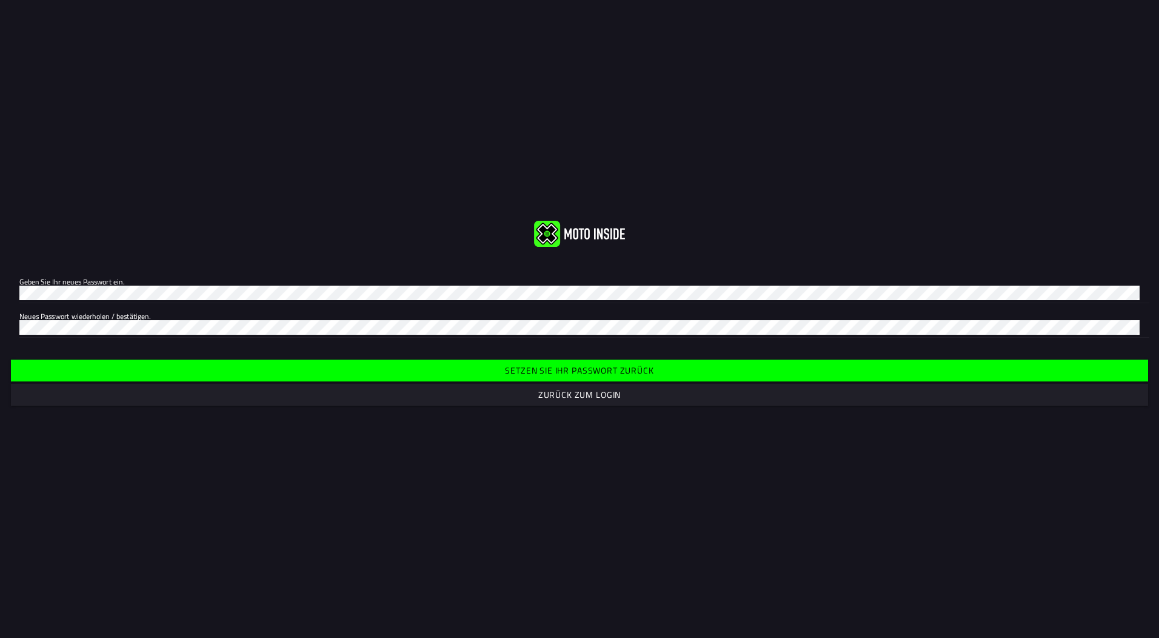
click at [0, 0] on slot "Zurück zum Login" at bounding box center [0, 0] width 0 height 0
click at [0, 0] on slot "Setzen Sie Ihr Passwort zurück" at bounding box center [0, 0] width 0 height 0
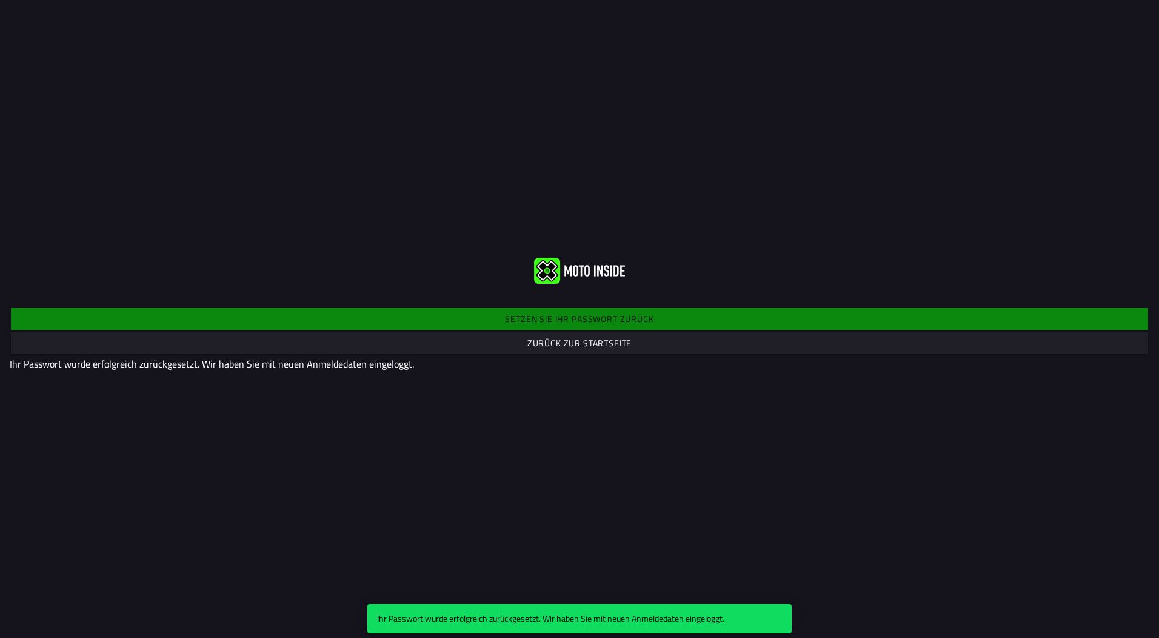
click at [0, 0] on slot "Zurück zur Startseite" at bounding box center [0, 0] width 0 height 0
